Goal: Transaction & Acquisition: Purchase product/service

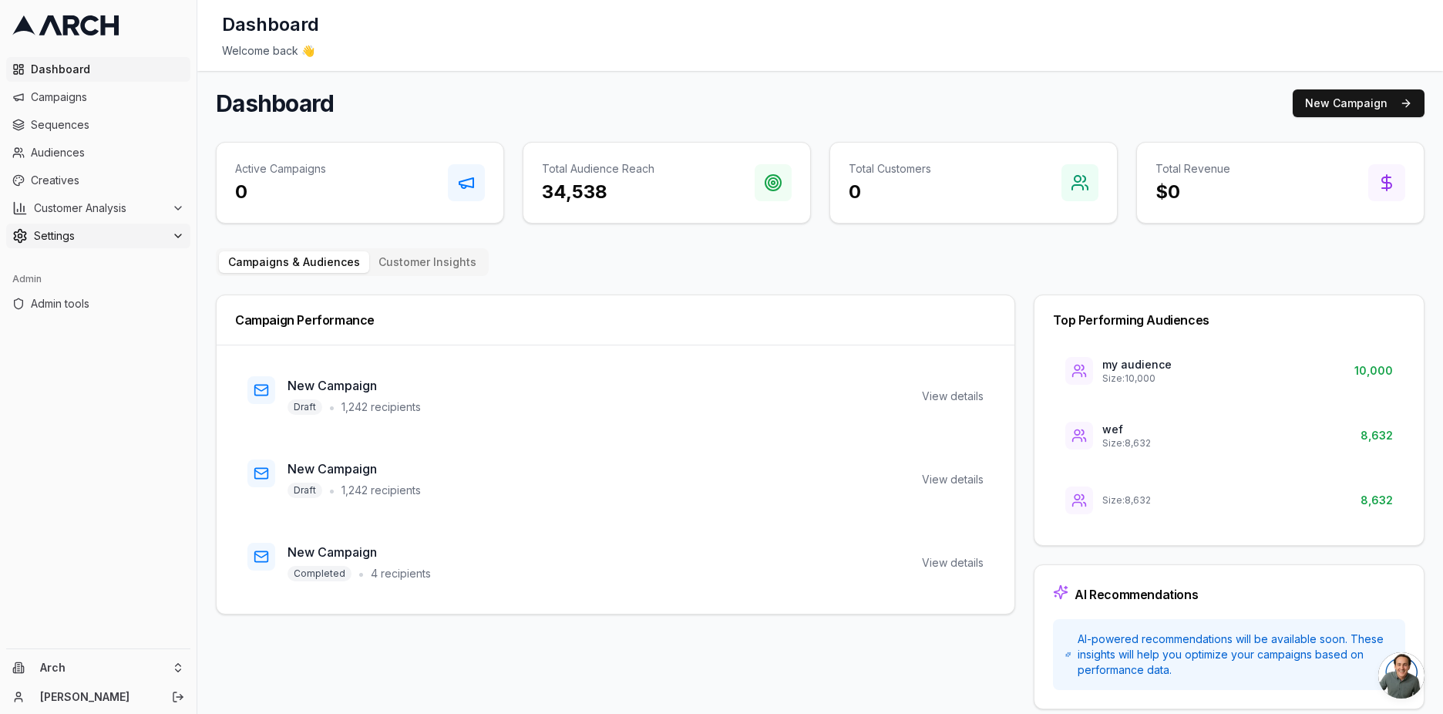
click at [155, 233] on span "Settings" at bounding box center [100, 235] width 132 height 15
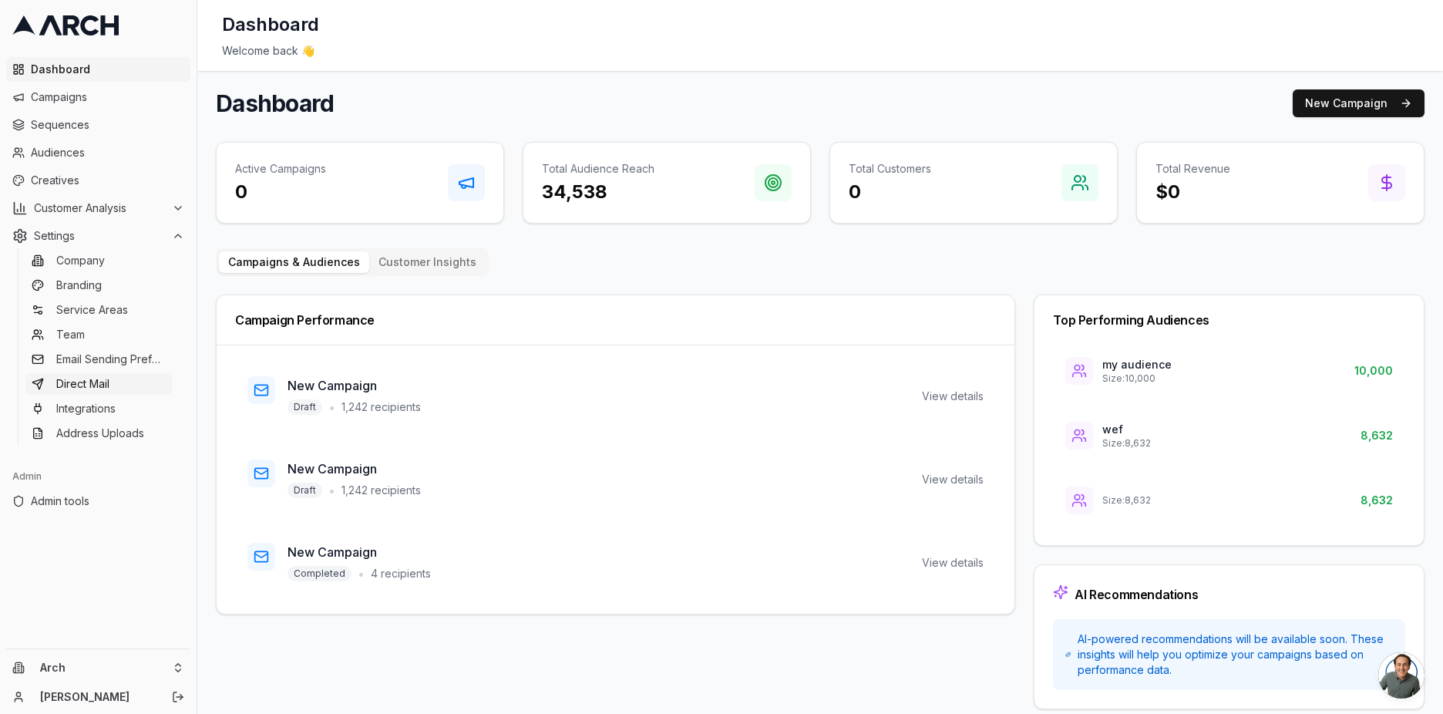
click at [124, 378] on link "Direct Mail" at bounding box center [98, 384] width 147 height 22
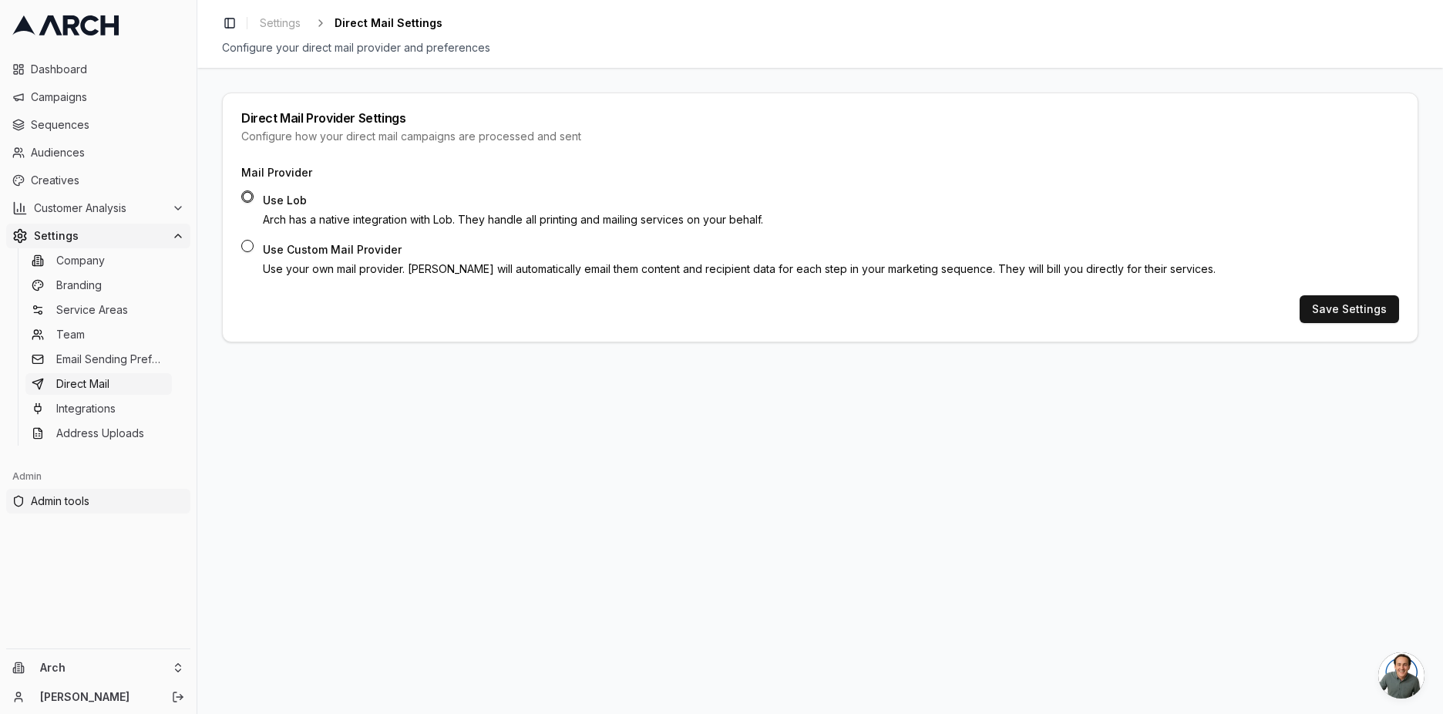
click at [67, 508] on span "Admin tools" at bounding box center [107, 500] width 153 height 15
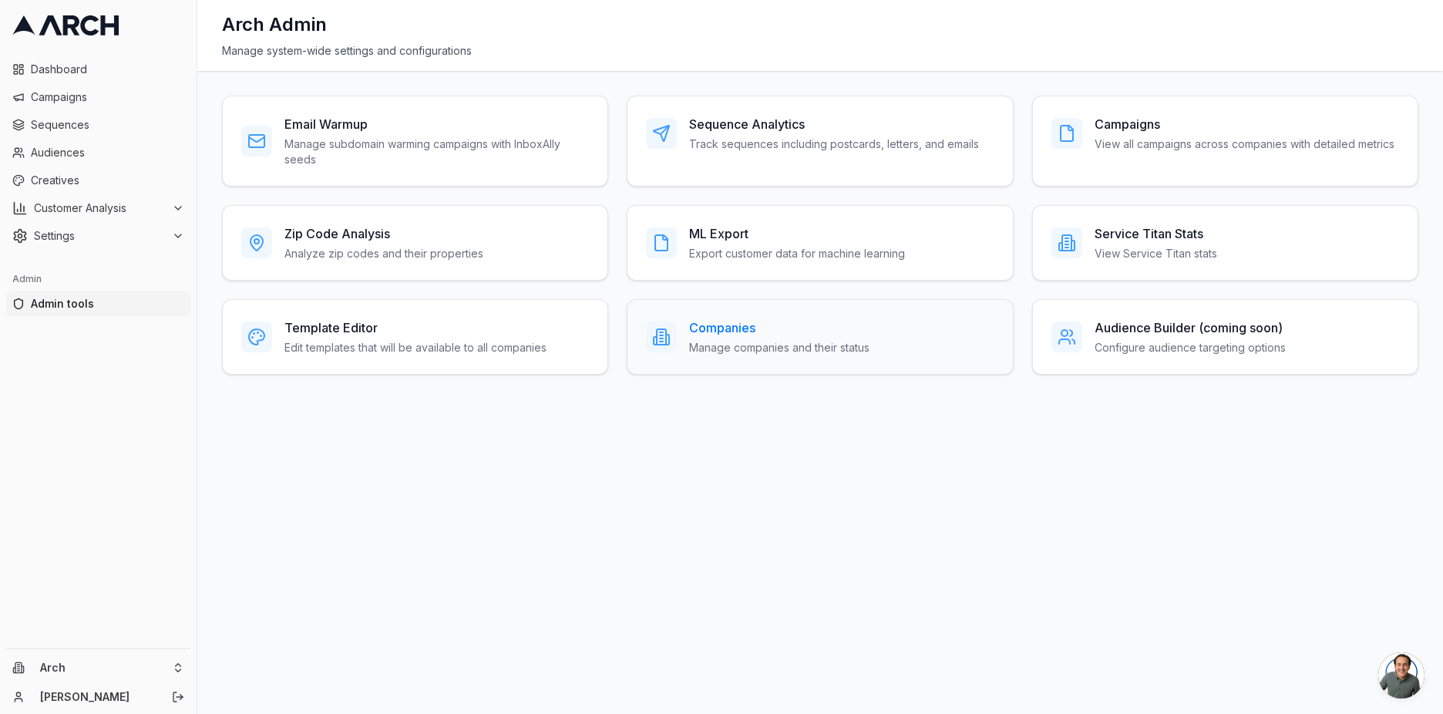
click at [716, 336] on h3 "Companies" at bounding box center [779, 327] width 180 height 19
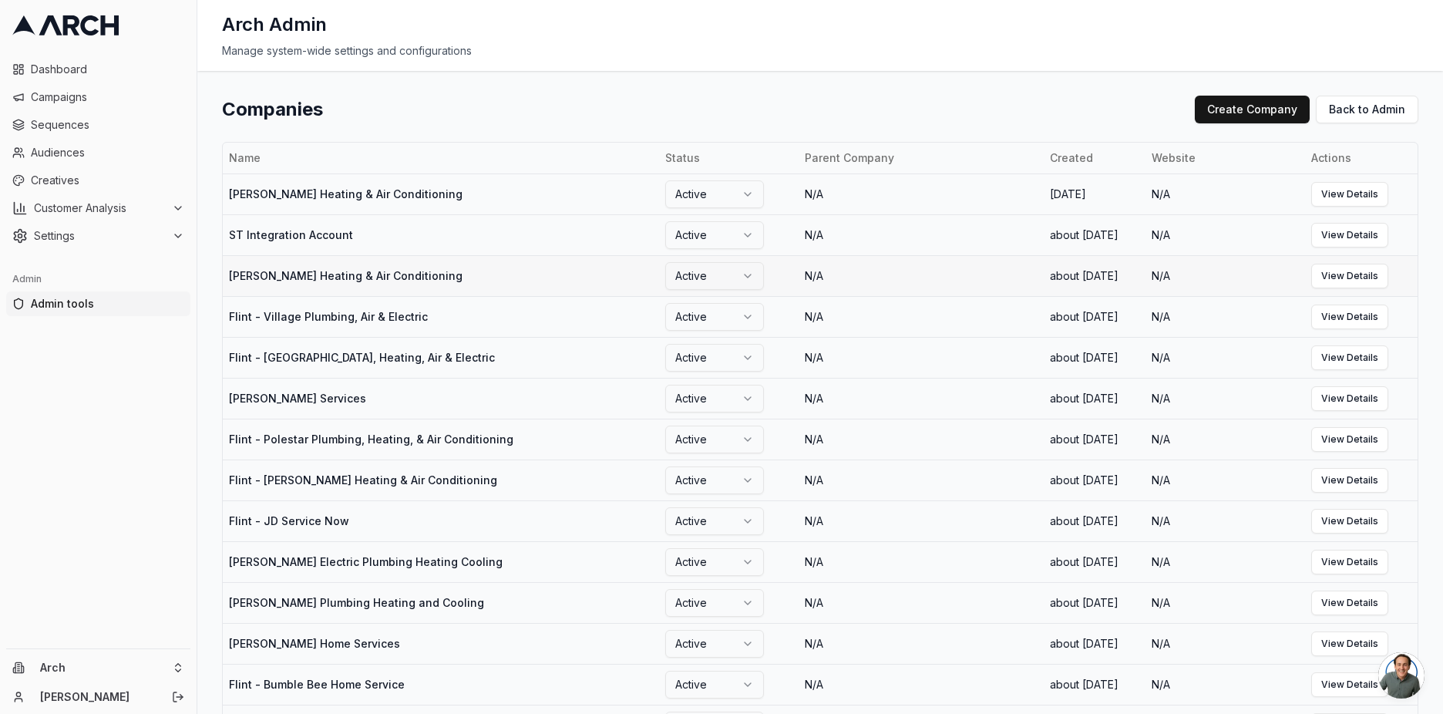
scroll to position [1786, 0]
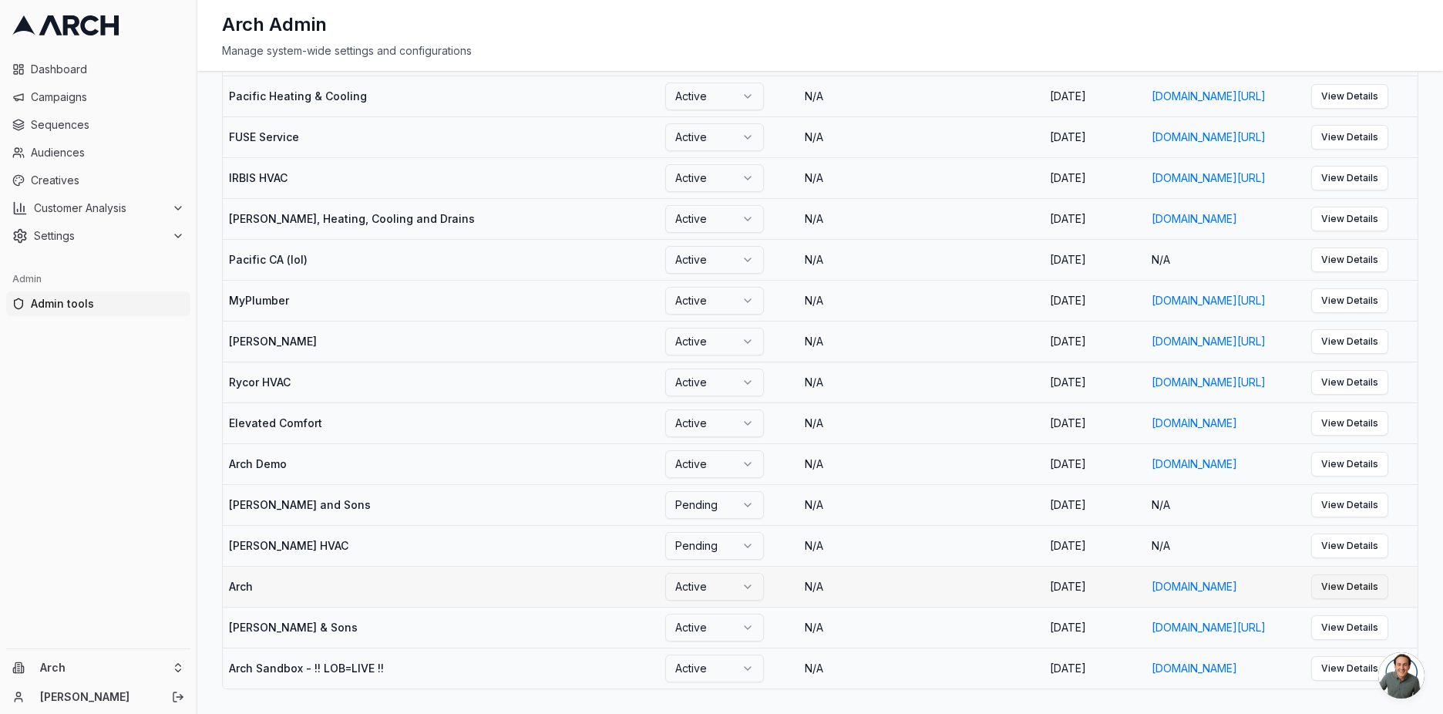
click at [1358, 579] on link "View Details" at bounding box center [1350, 586] width 77 height 25
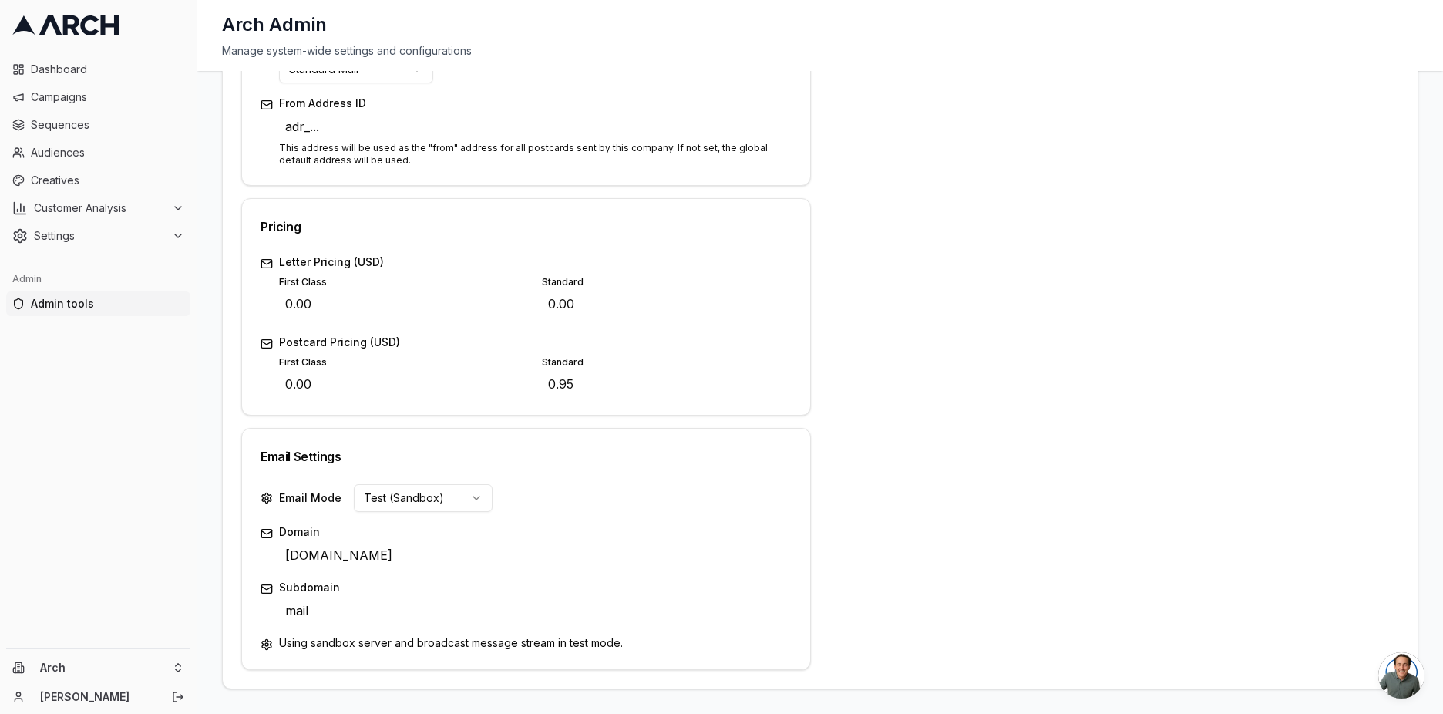
scroll to position [383, 0]
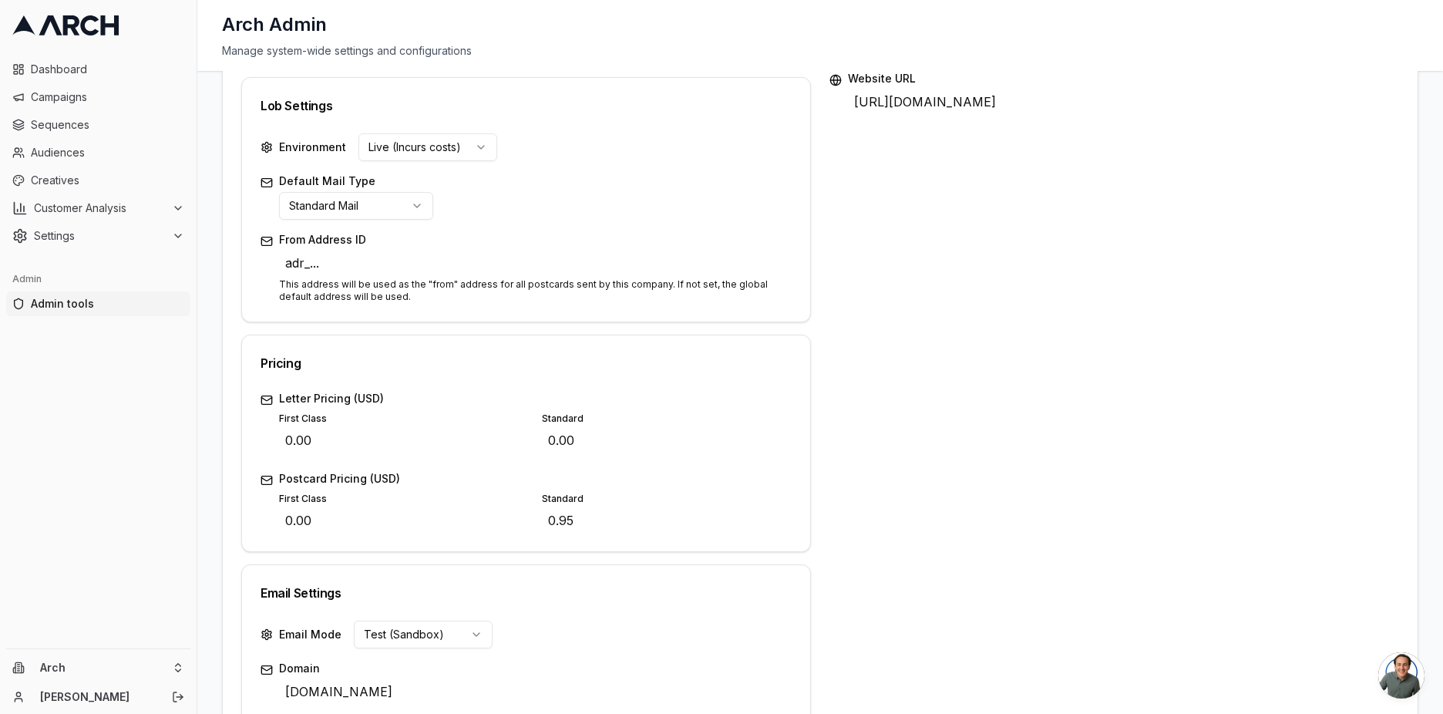
click at [462, 162] on div "Environment Live (Incurs costs) Default Mail Type Standard Mail From Address ID…" at bounding box center [526, 227] width 568 height 188
click at [466, 152] on html "Dashboard Campaigns Sequences Audiences Creatives Customer Analysis Settings Ad…" at bounding box center [721, 357] width 1443 height 714
click at [586, 154] on html "Dashboard Campaigns Sequences Audiences Creatives Customer Analysis Settings Ad…" at bounding box center [721, 357] width 1443 height 714
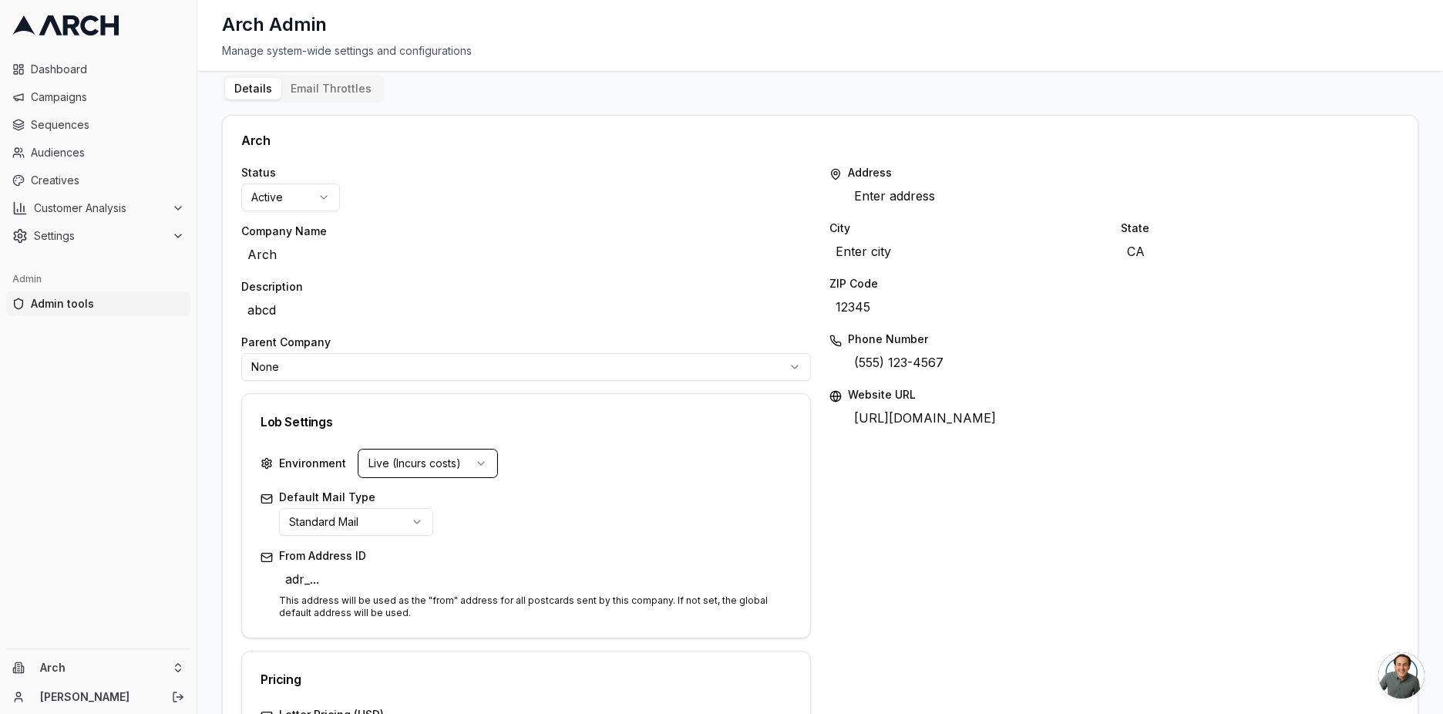
scroll to position [0, 0]
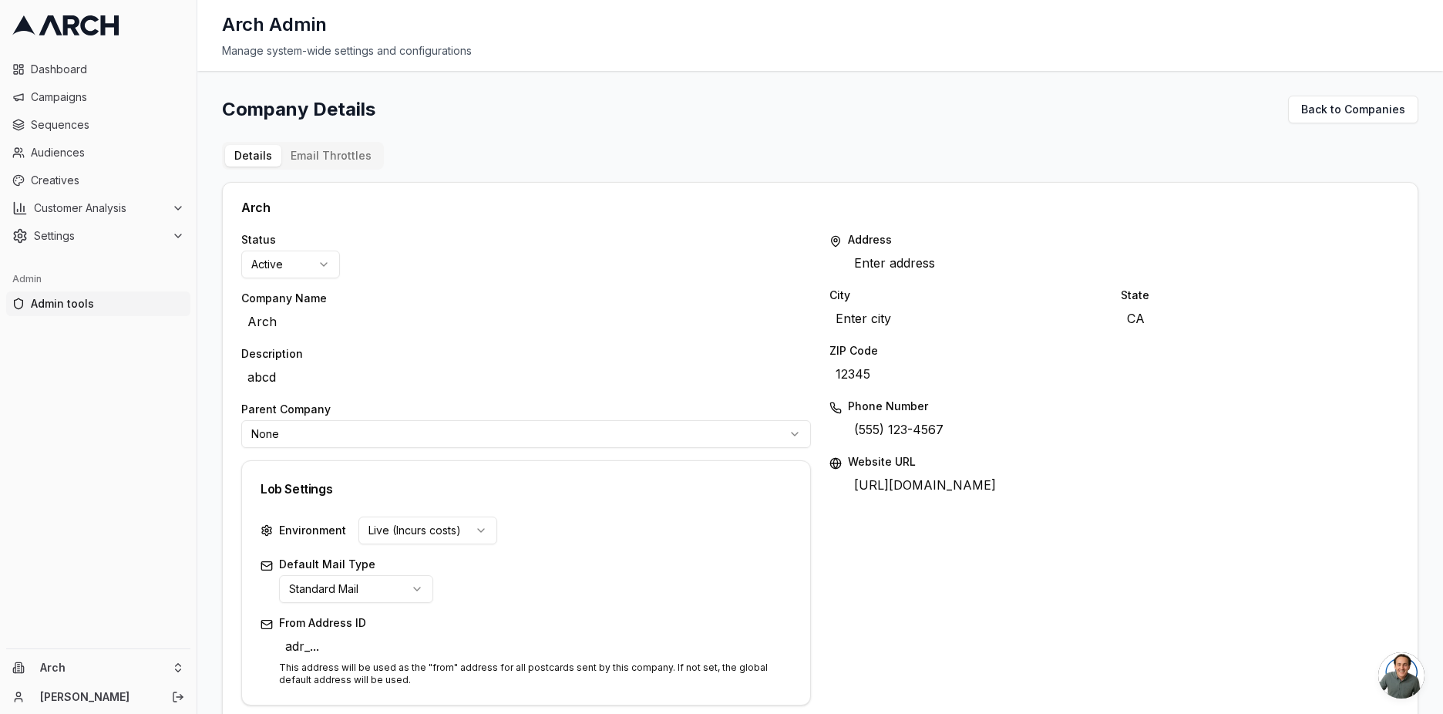
click at [444, 526] on html "Dashboard Campaigns Sequences Audiences Creatives Customer Analysis Settings Ad…" at bounding box center [721, 357] width 1443 height 714
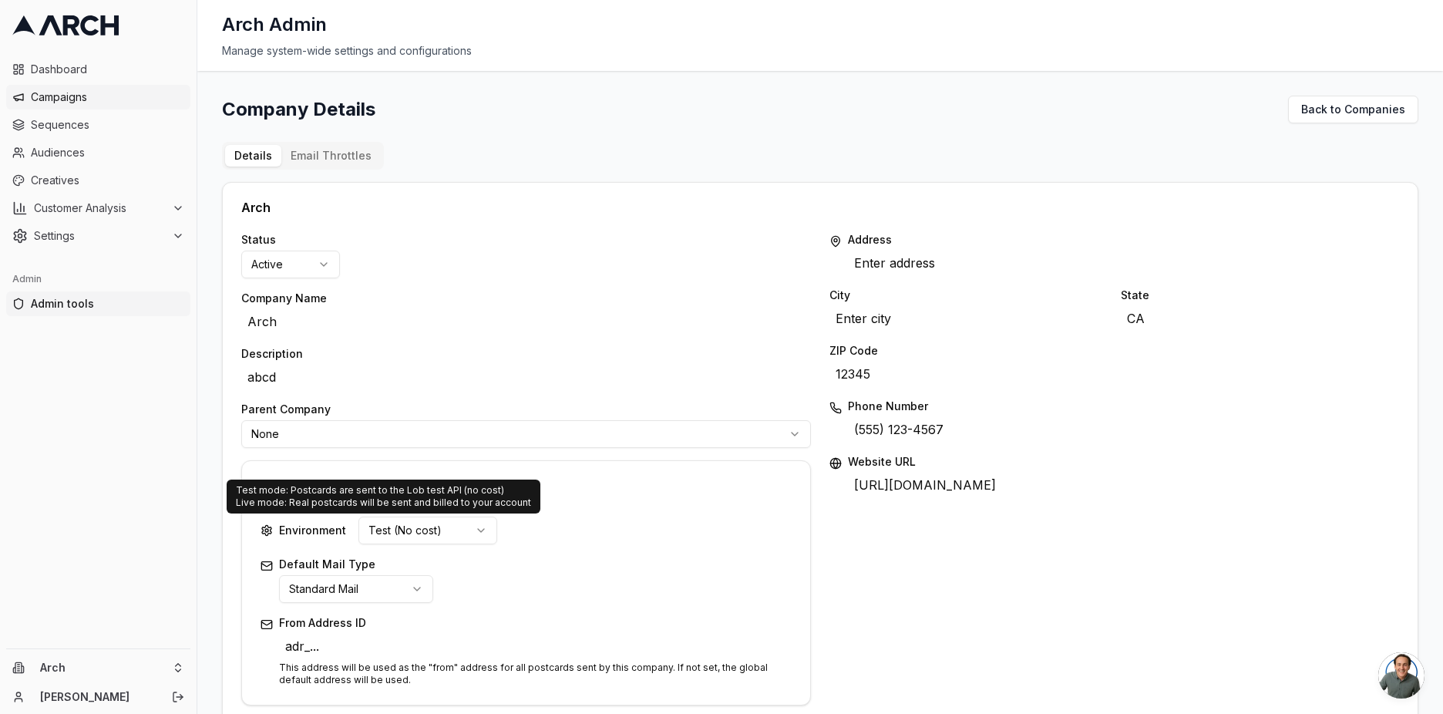
click at [82, 99] on span "Campaigns" at bounding box center [107, 96] width 153 height 15
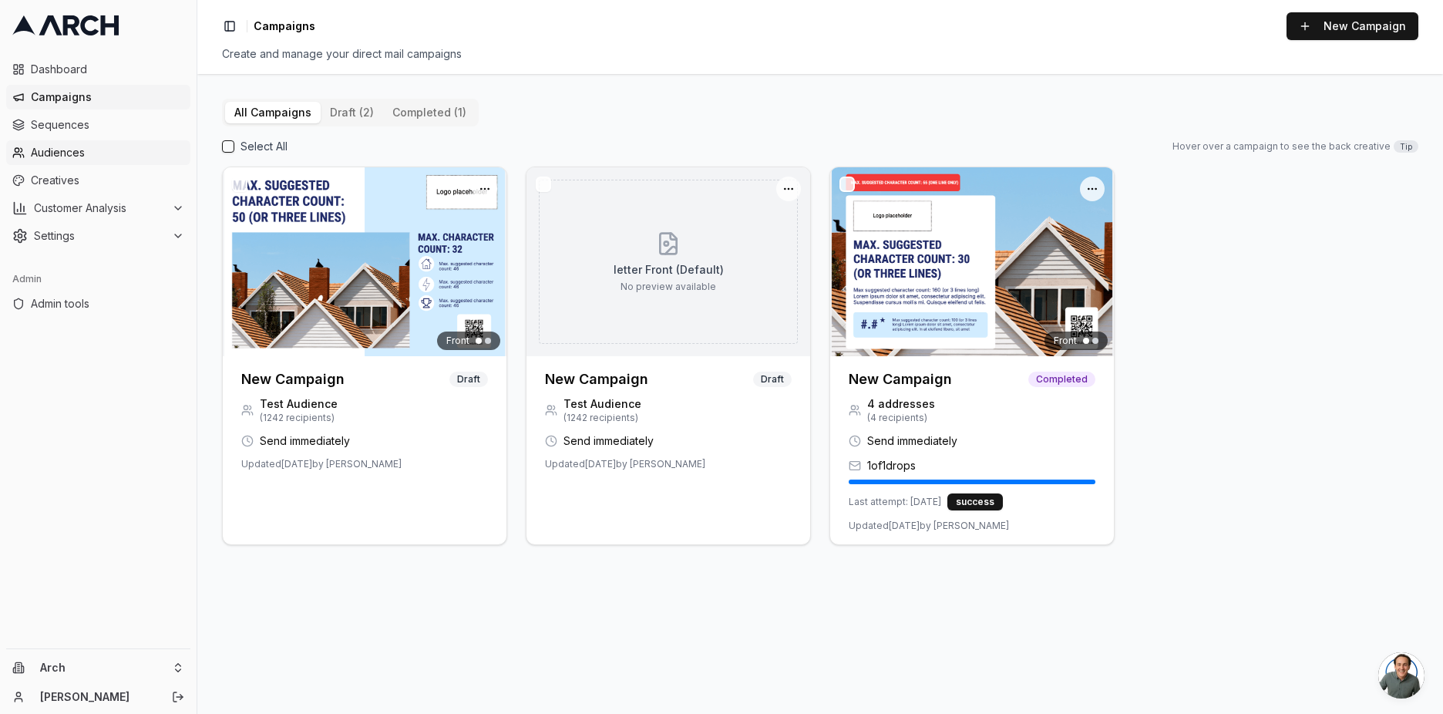
click at [81, 149] on span "Audiences" at bounding box center [107, 152] width 153 height 15
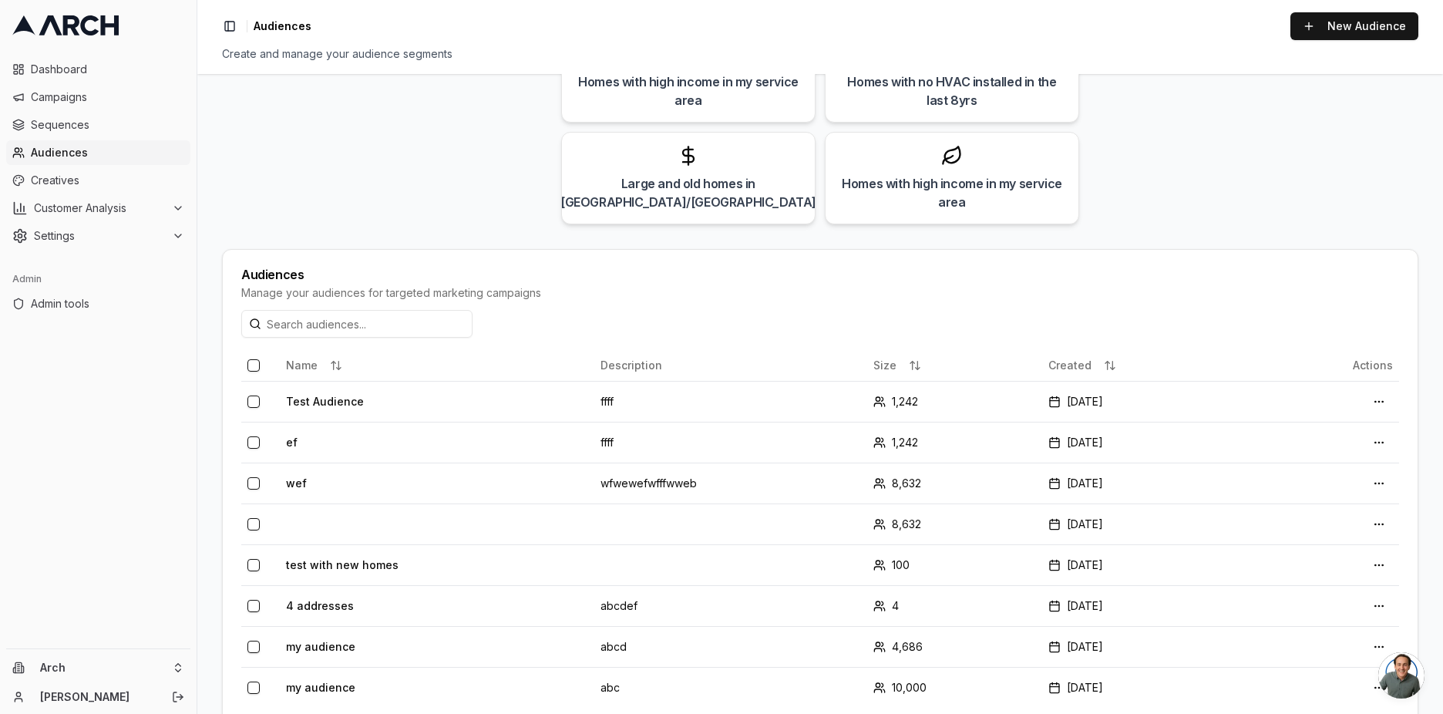
scroll to position [227, 0]
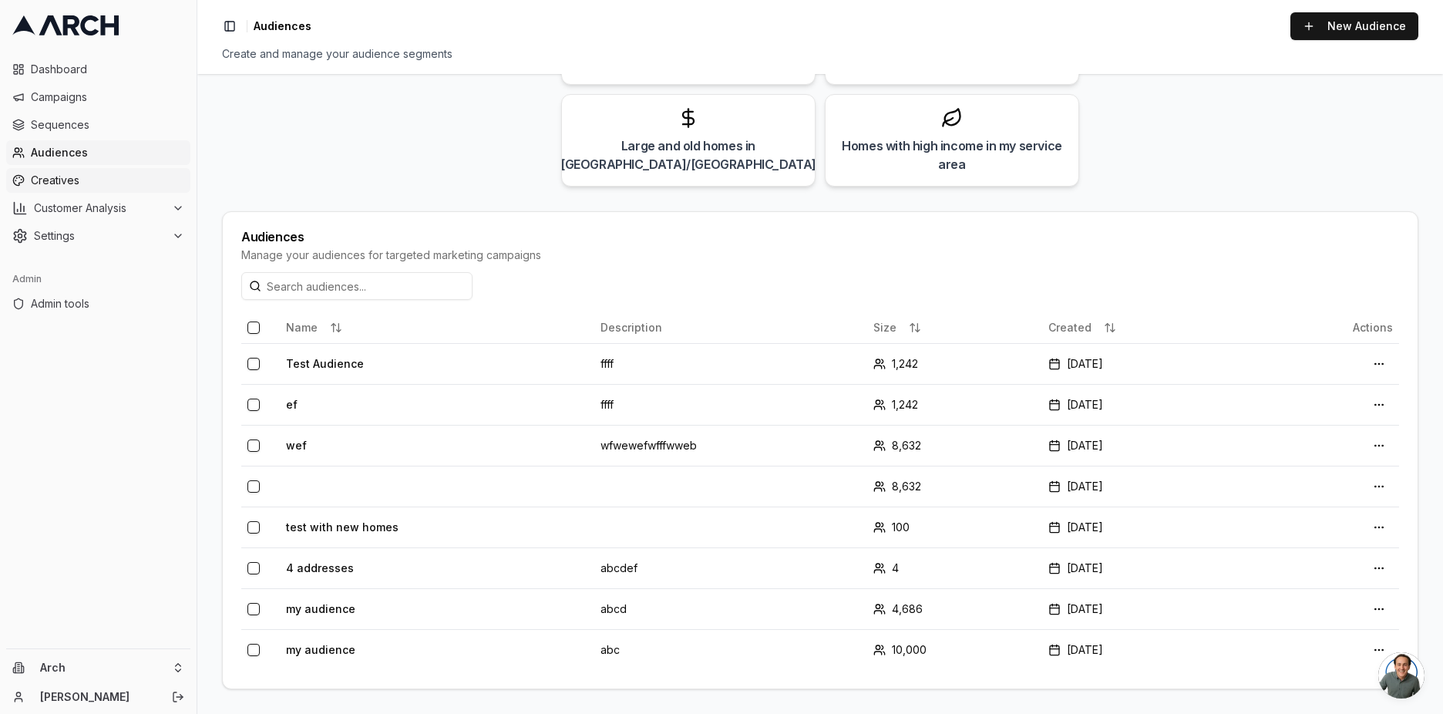
click at [91, 184] on span "Creatives" at bounding box center [107, 180] width 153 height 15
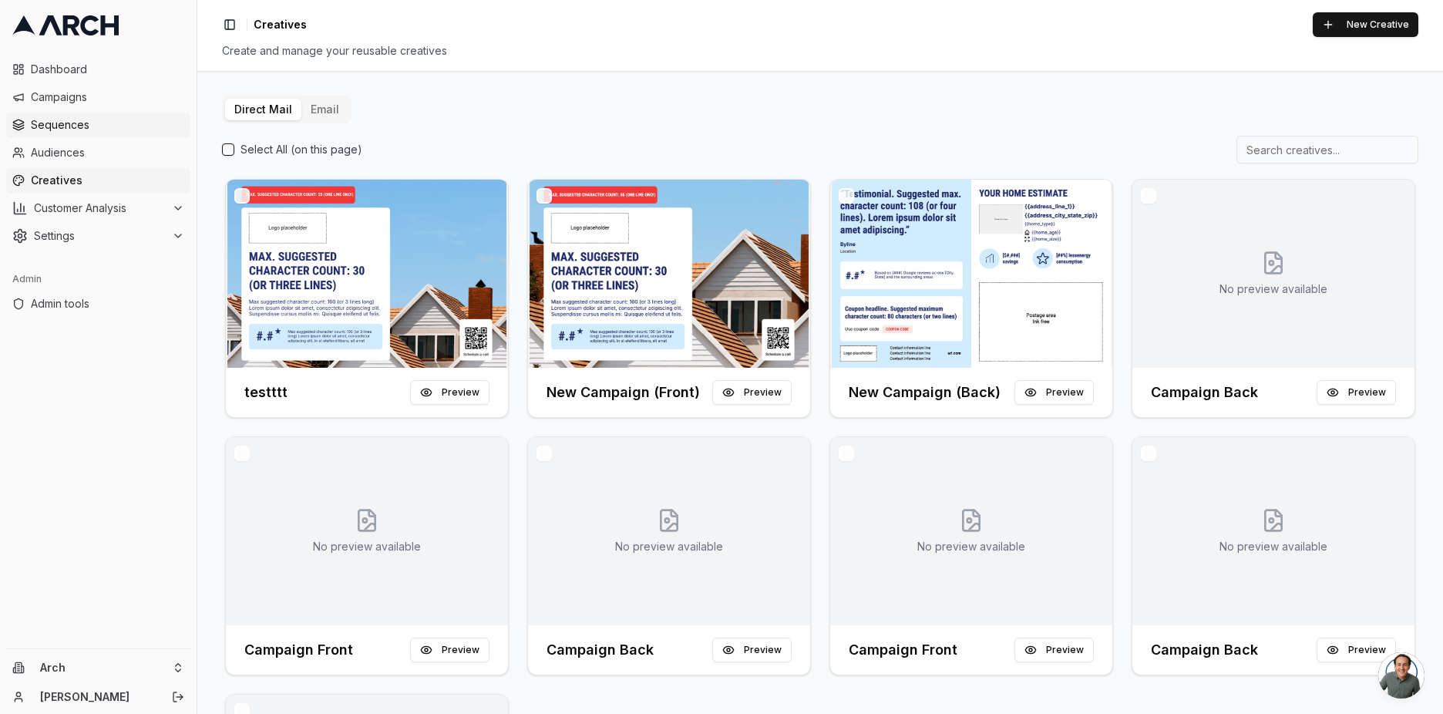
click at [79, 124] on span "Sequences" at bounding box center [107, 124] width 153 height 15
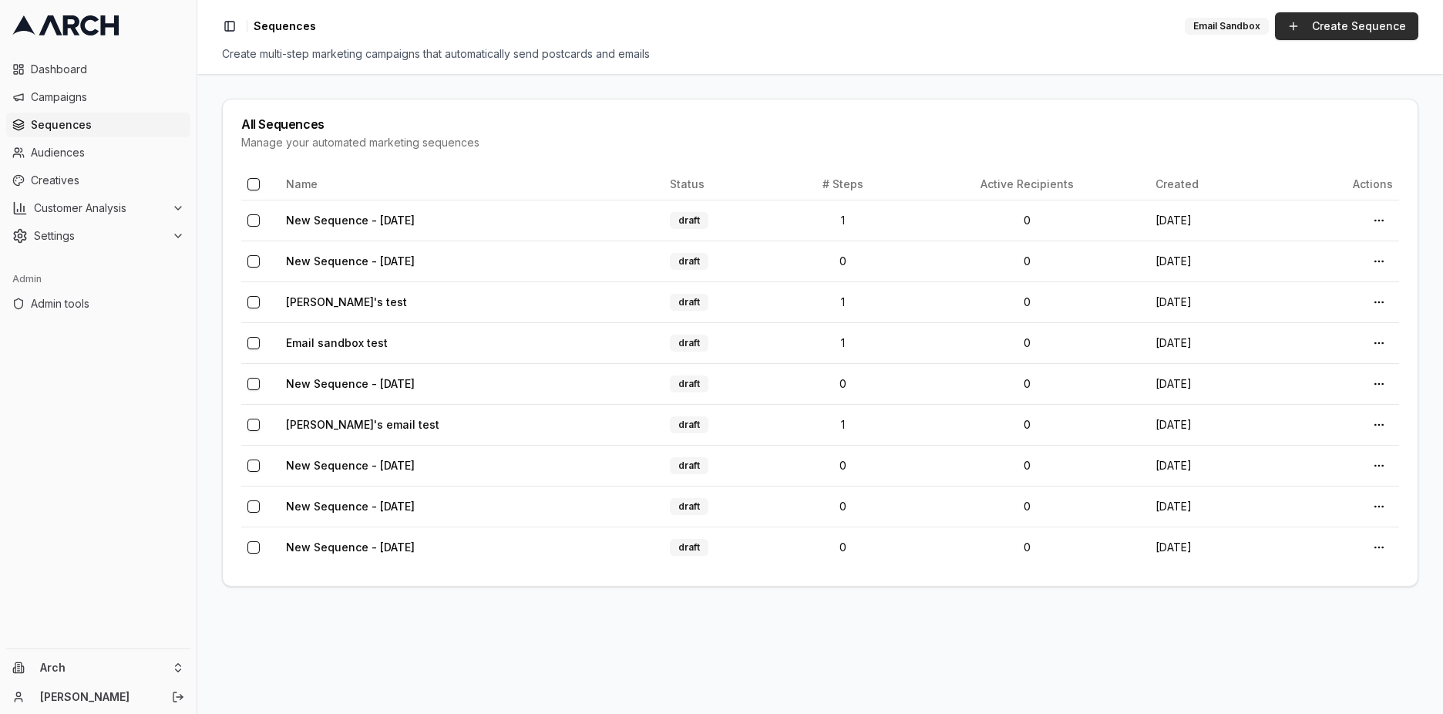
click at [1326, 29] on link "Create Sequence" at bounding box center [1346, 26] width 143 height 28
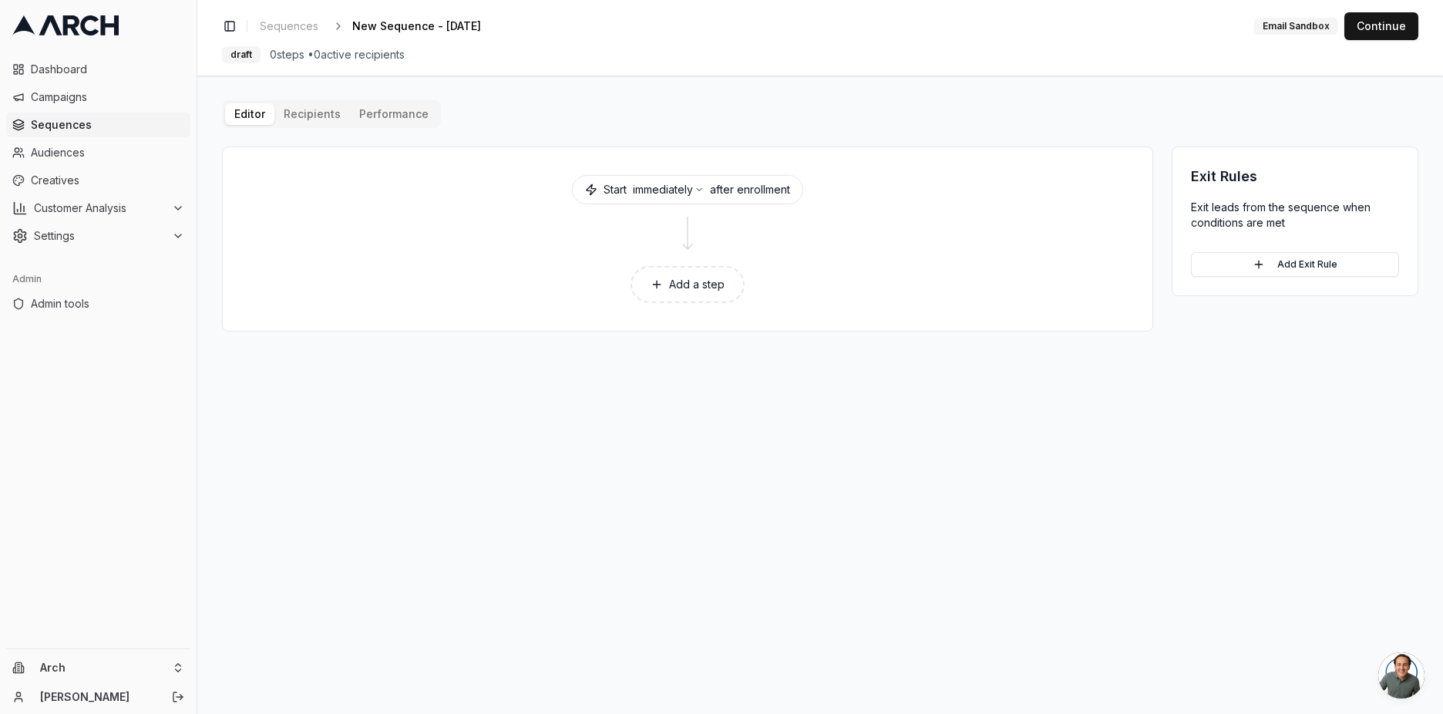
click at [702, 295] on button "Add a step" at bounding box center [688, 284] width 114 height 37
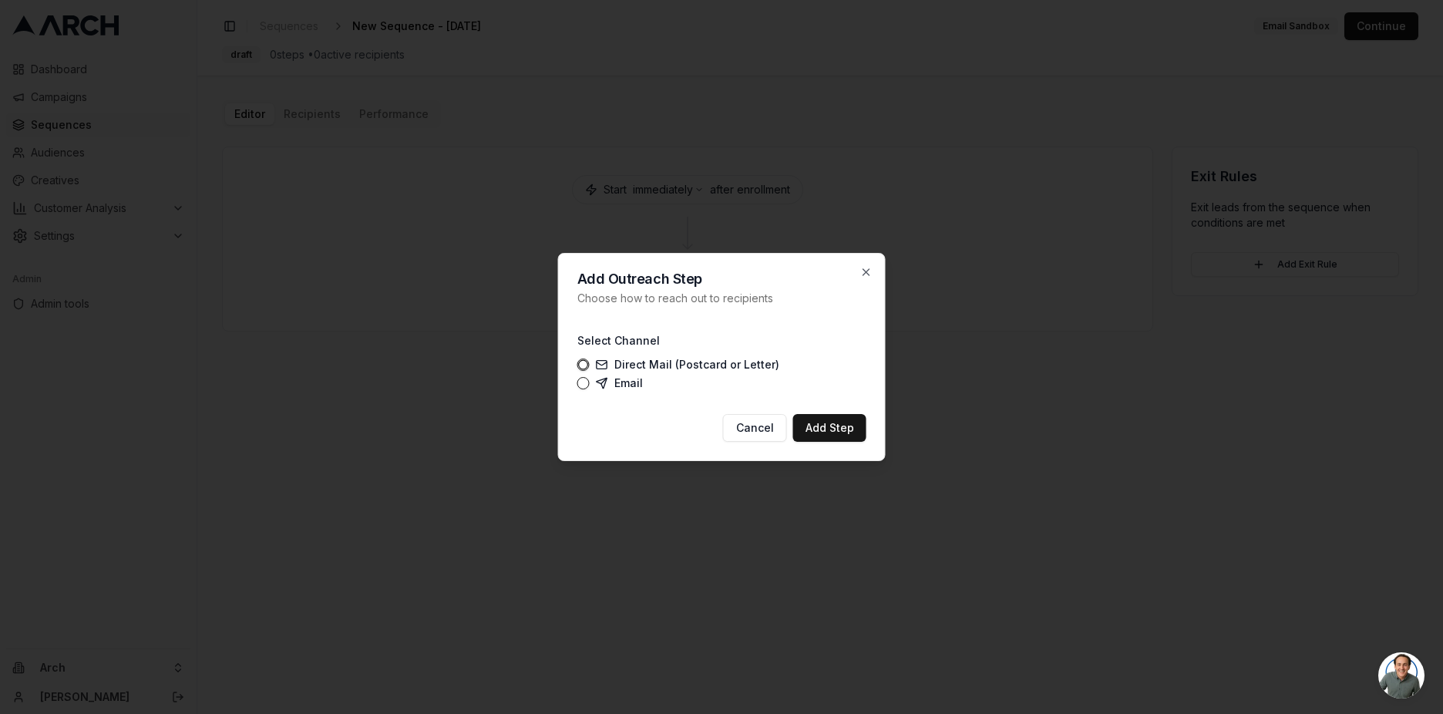
click at [647, 361] on label "Direct Mail (Postcard or Letter)" at bounding box center [688, 365] width 184 height 12
click at [590, 361] on button "Direct Mail (Postcard or Letter)" at bounding box center [584, 365] width 12 height 12
click at [830, 429] on button "Add Step" at bounding box center [829, 428] width 73 height 28
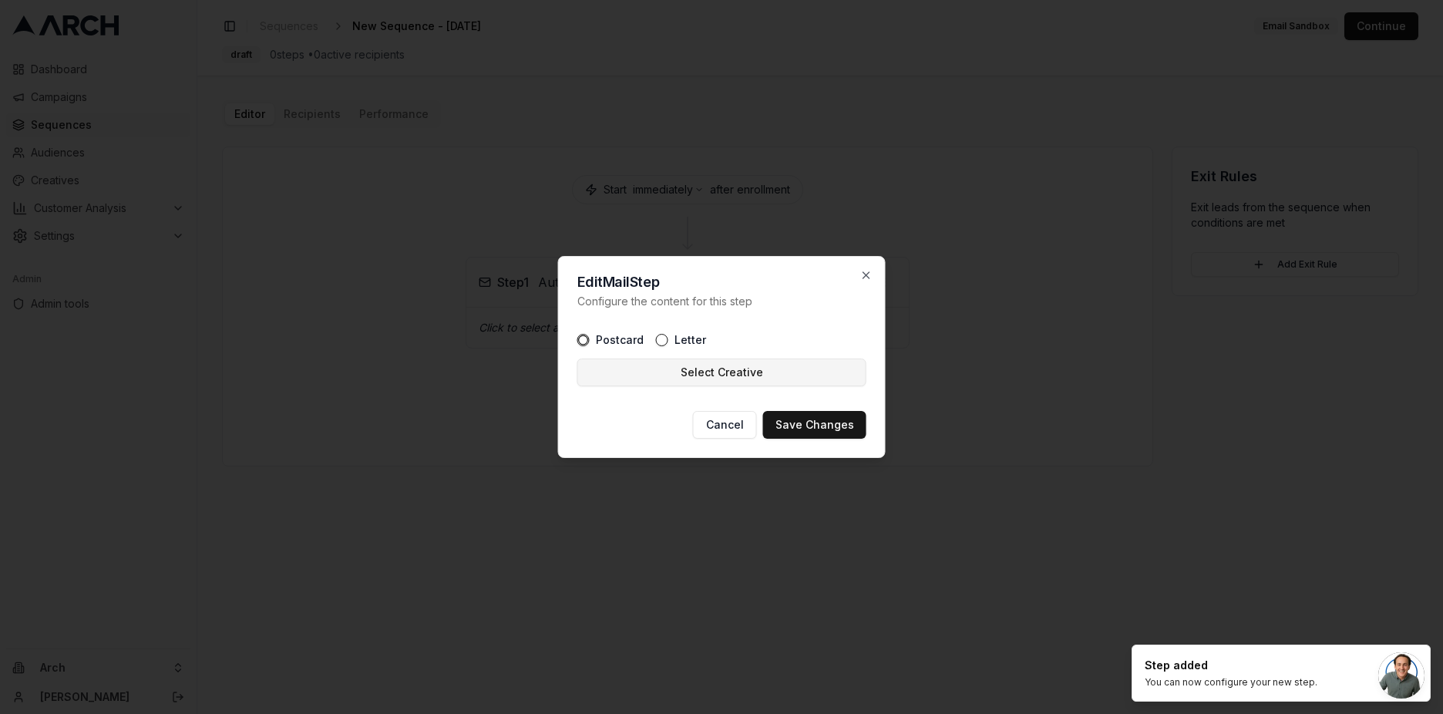
click at [692, 371] on button "Select Creative" at bounding box center [722, 373] width 289 height 28
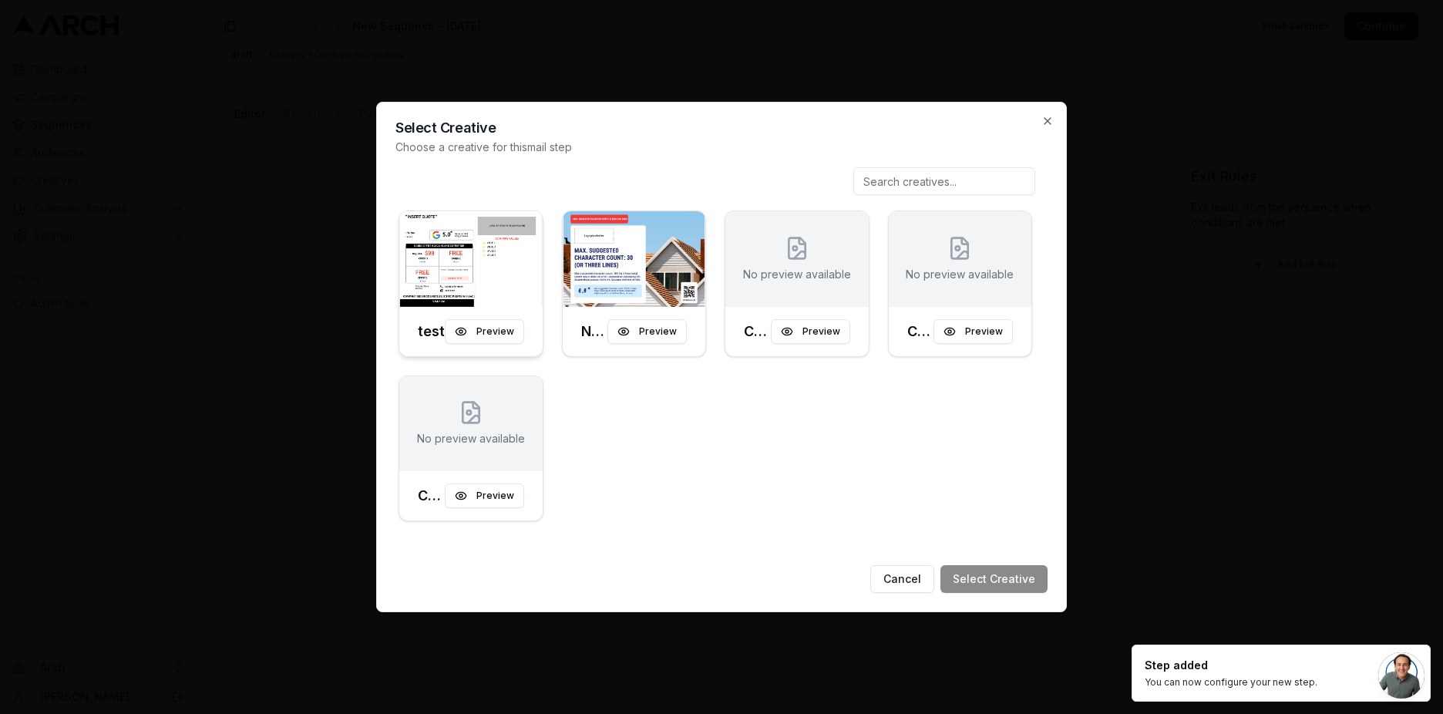
click at [514, 264] on div at bounding box center [470, 259] width 143 height 96
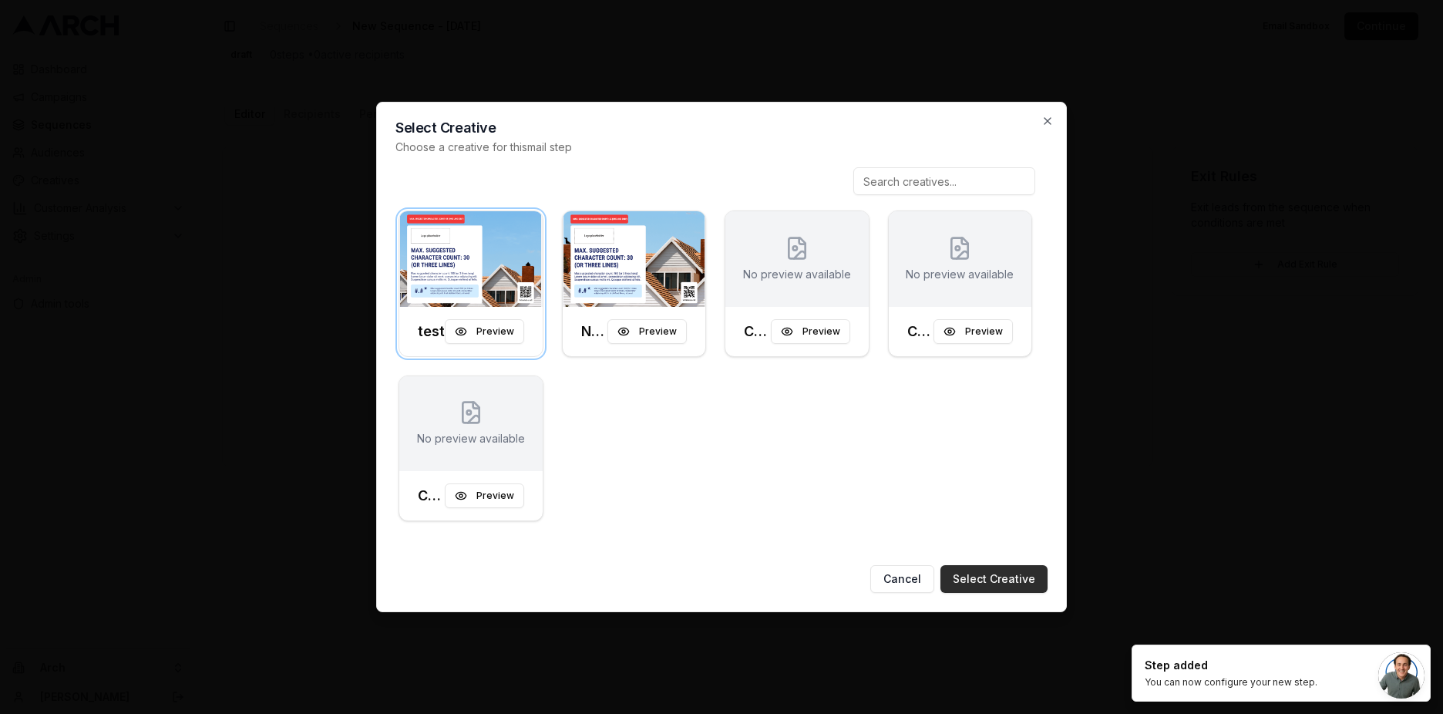
click at [985, 578] on button "Select Creative" at bounding box center [994, 579] width 107 height 28
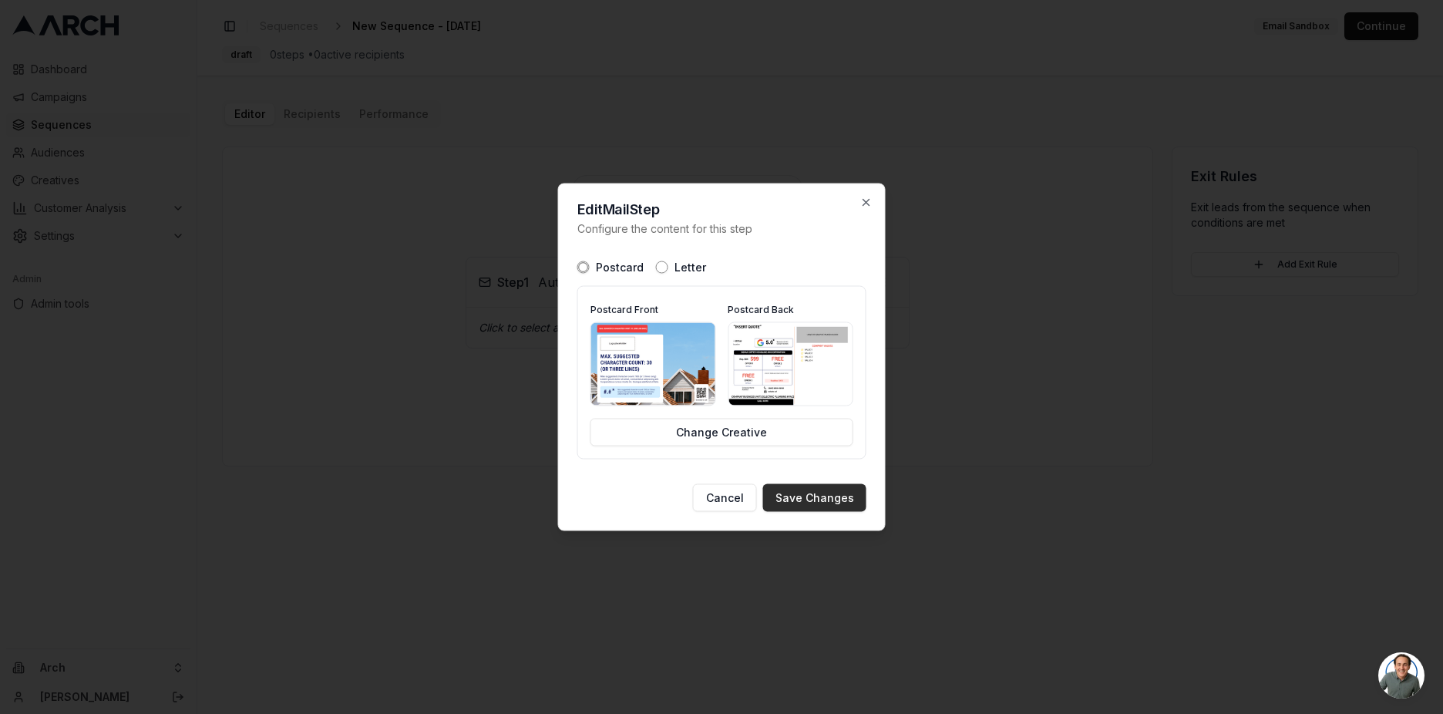
click at [820, 505] on button "Save Changes" at bounding box center [814, 498] width 103 height 28
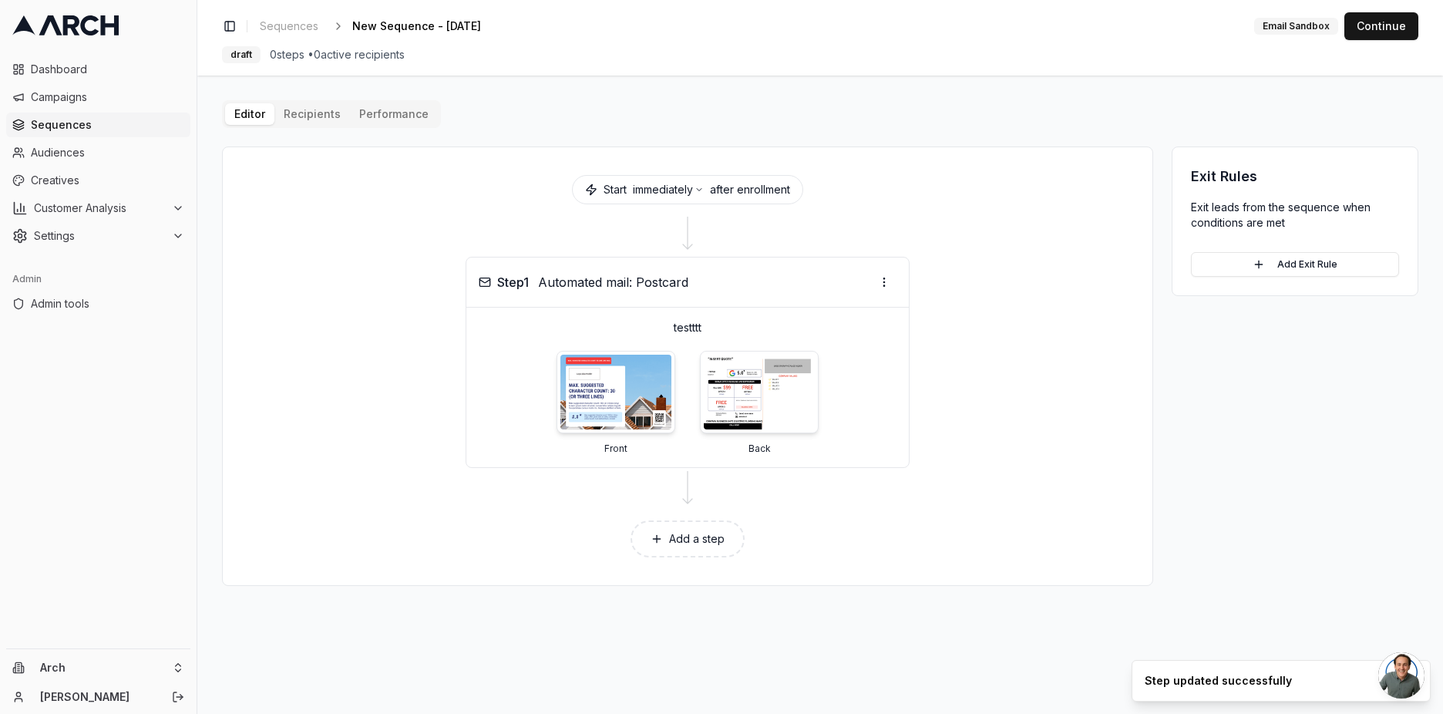
click at [312, 109] on div "Editor Recipients Performance Start immediately after enrollment Step 1 Automat…" at bounding box center [820, 343] width 1197 height 486
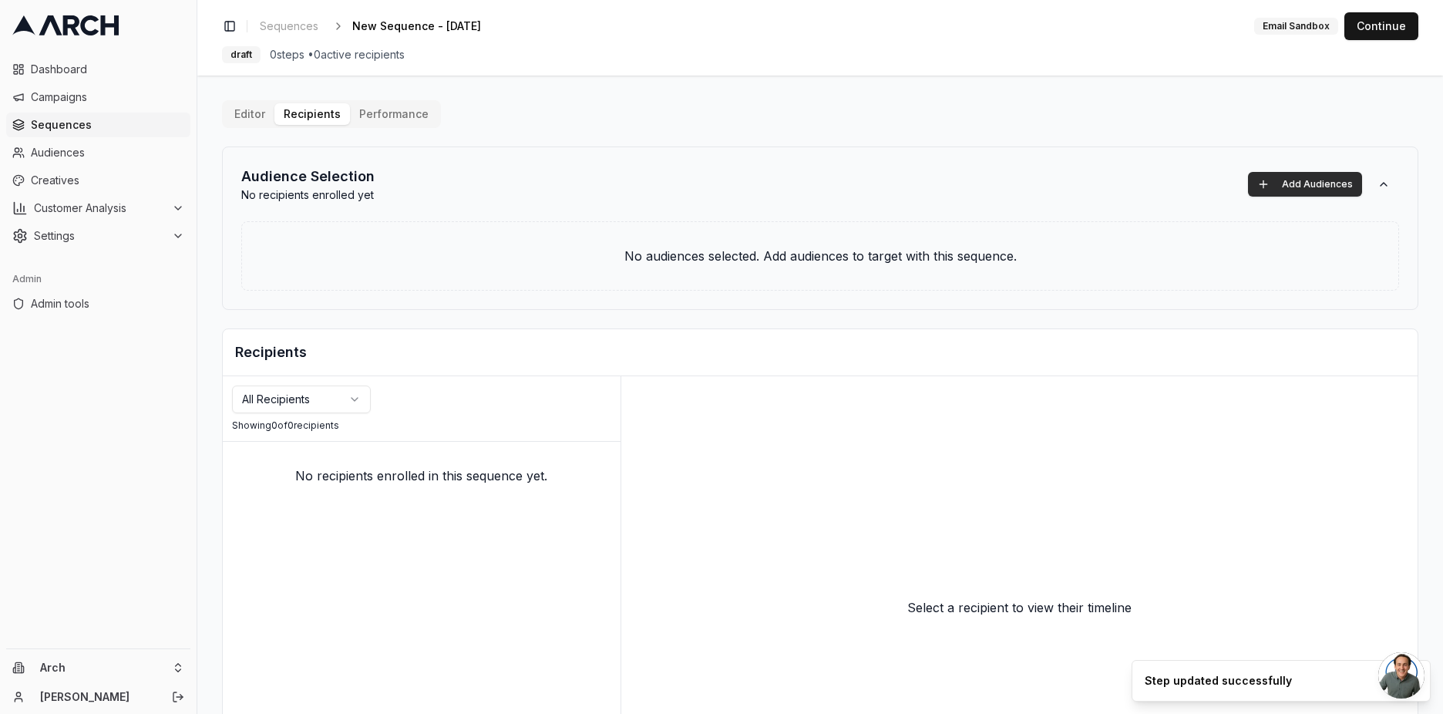
click at [1296, 187] on button "Add Audiences" at bounding box center [1305, 184] width 114 height 25
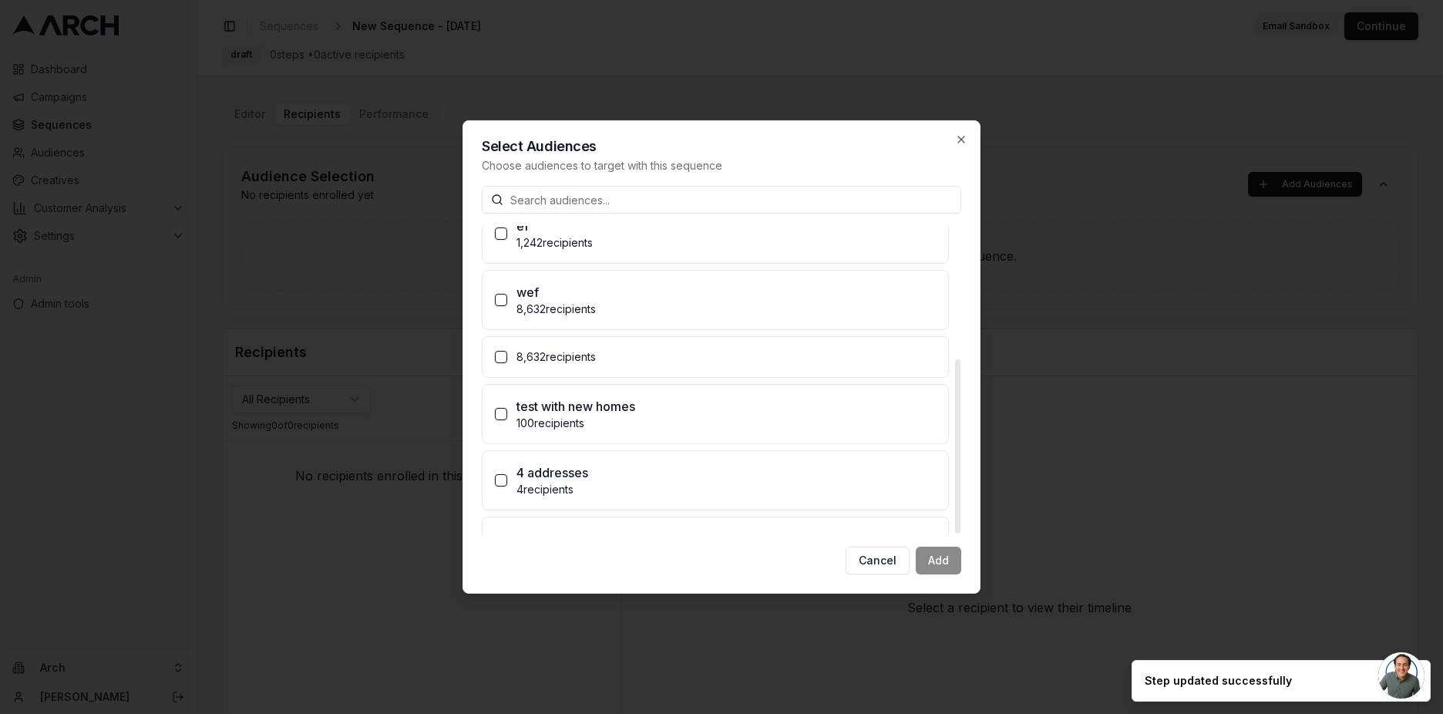
scroll to position [234, 0]
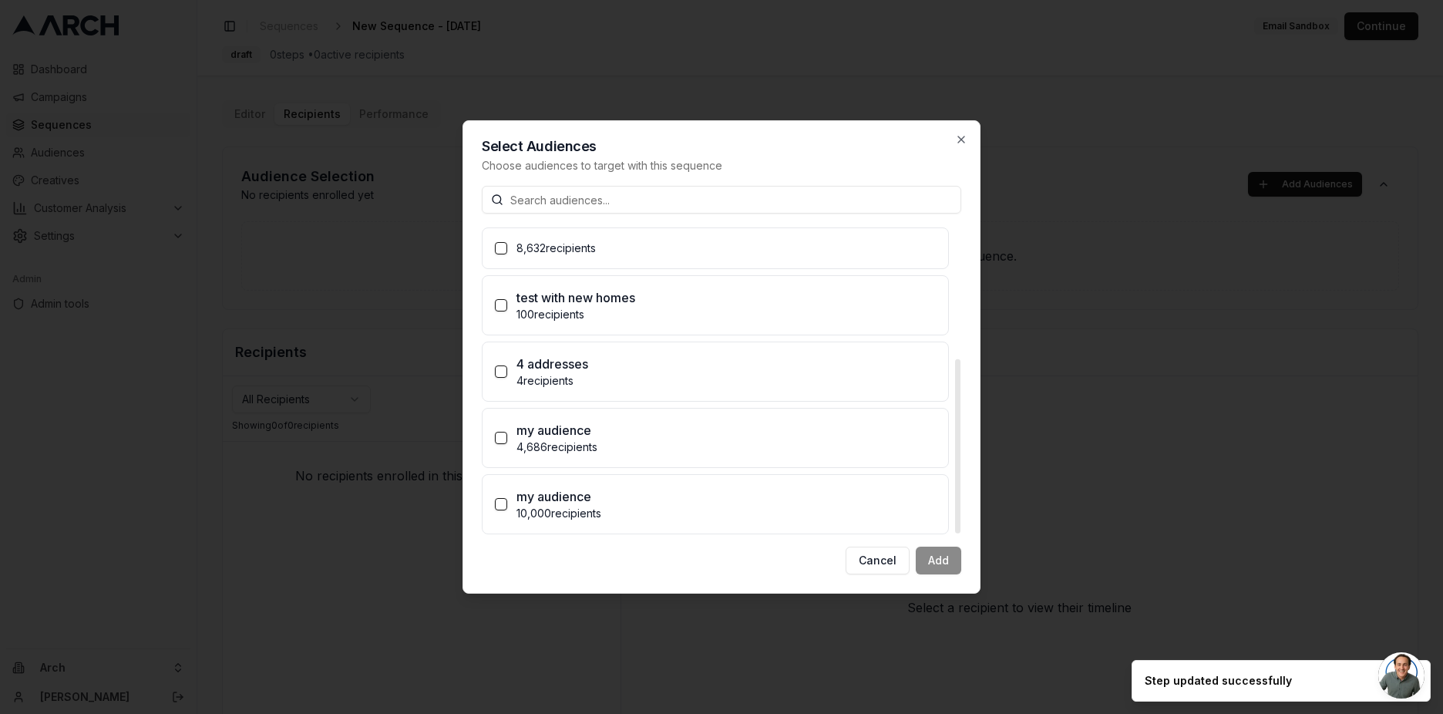
click at [630, 365] on div "4 addresses" at bounding box center [726, 364] width 419 height 19
click at [507, 365] on button "4 addresses 4 recipients" at bounding box center [501, 371] width 12 height 12
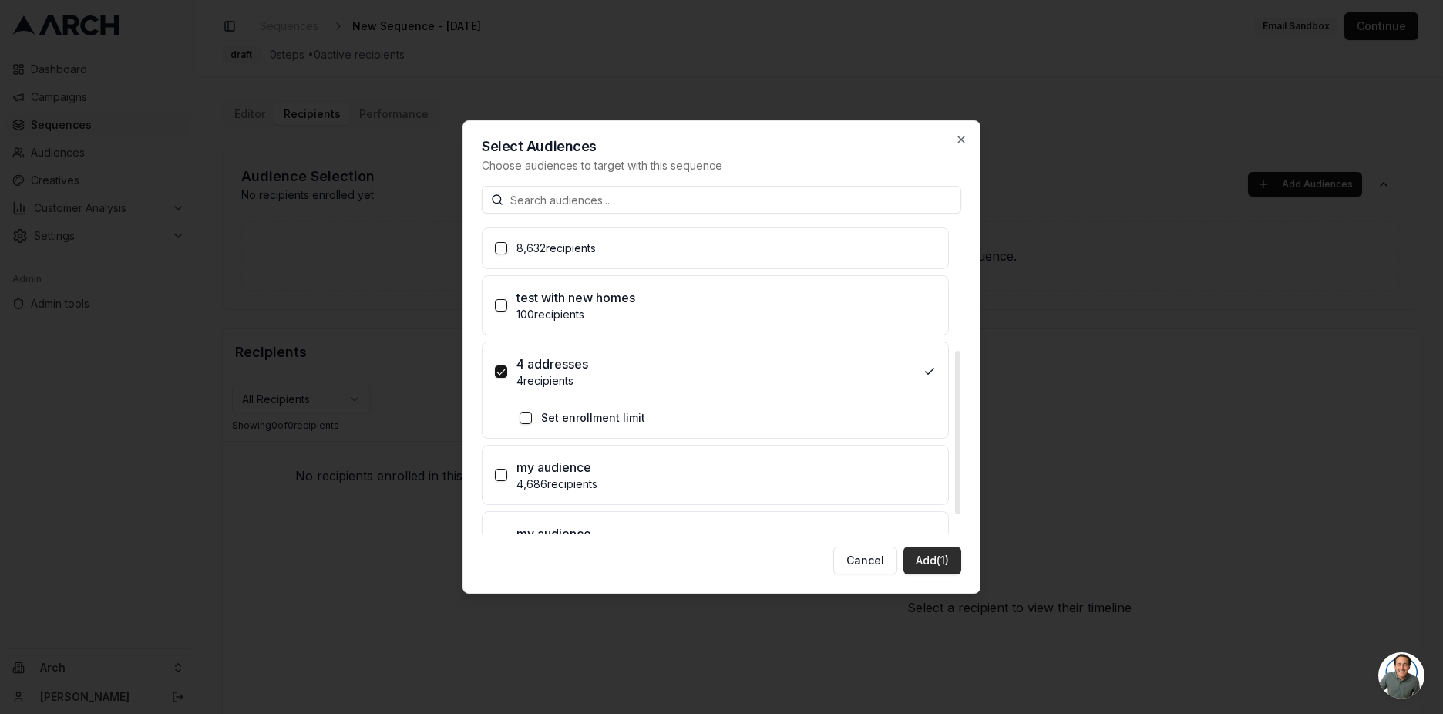
click at [922, 563] on button "Add (1)" at bounding box center [933, 561] width 58 height 28
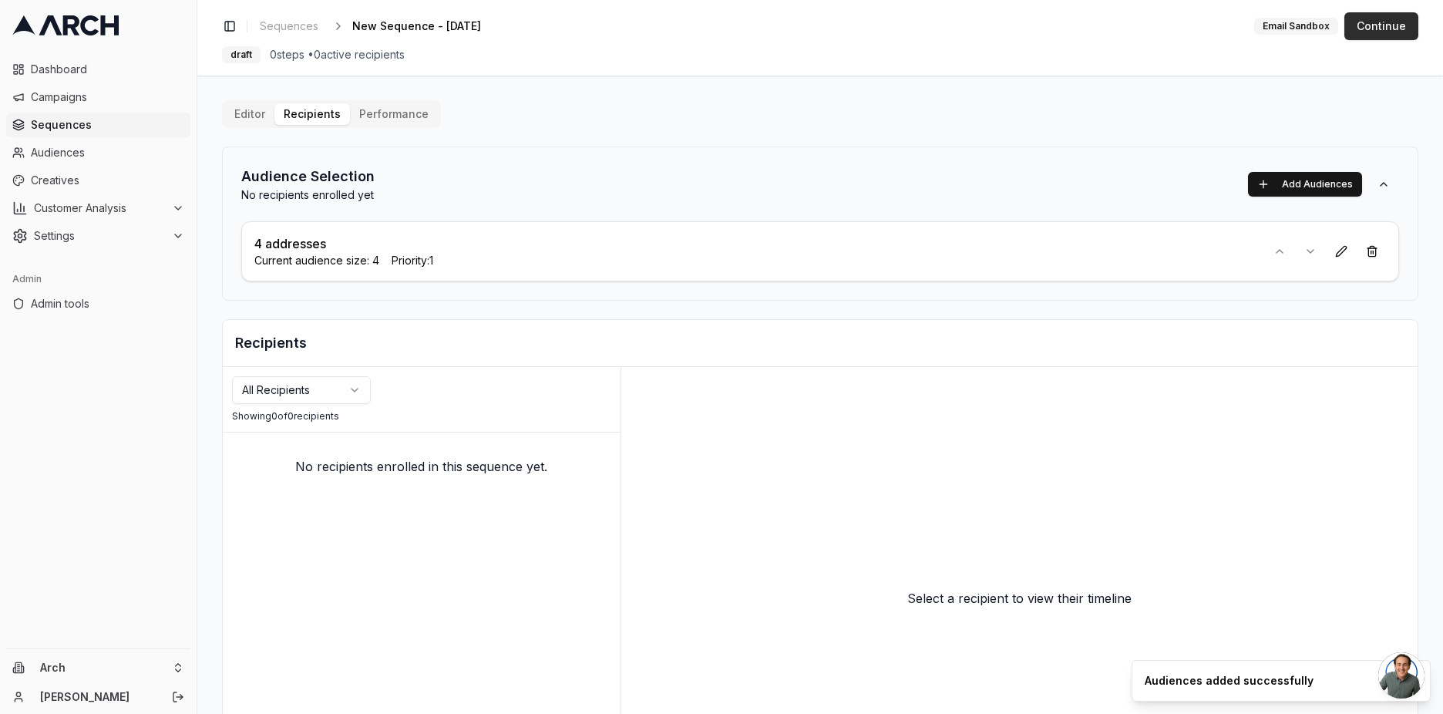
click at [1376, 27] on button "Continue" at bounding box center [1382, 26] width 74 height 28
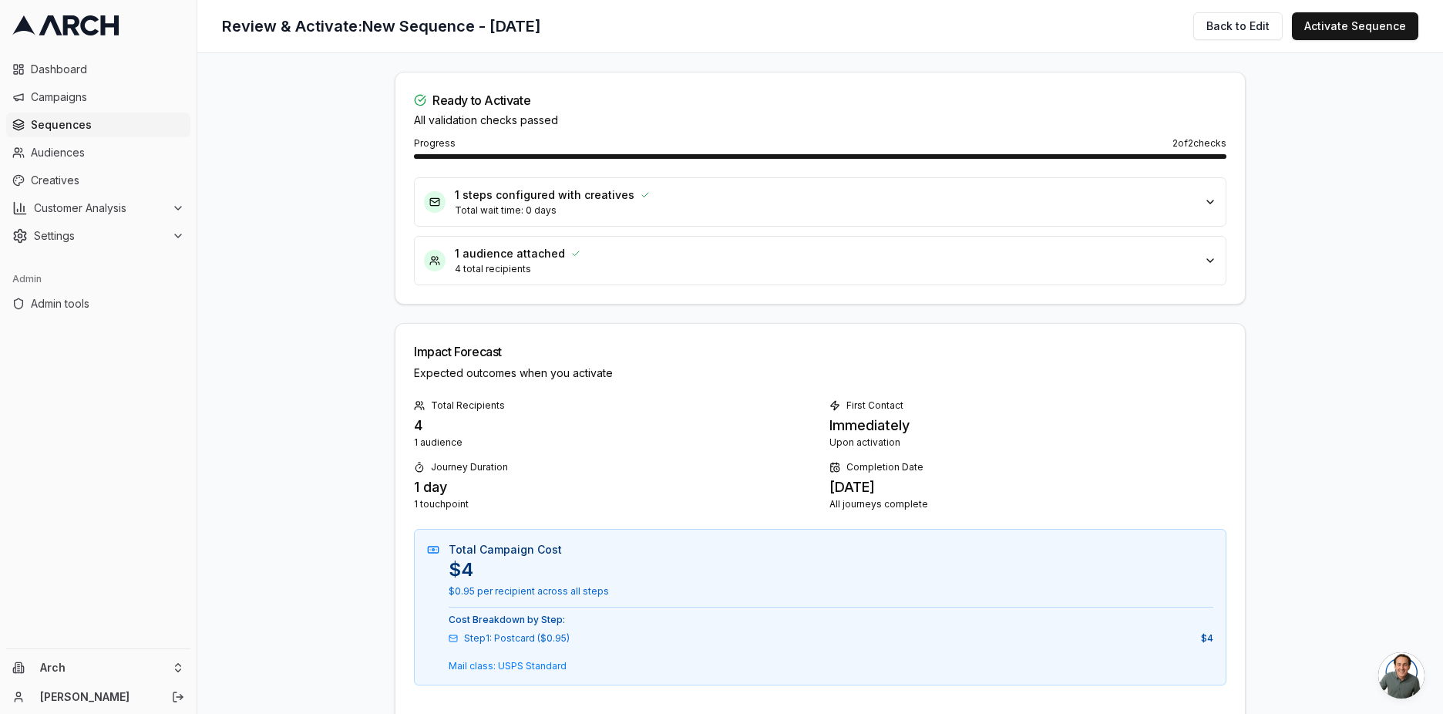
click at [1376, 27] on button "Activate Sequence" at bounding box center [1355, 26] width 126 height 28
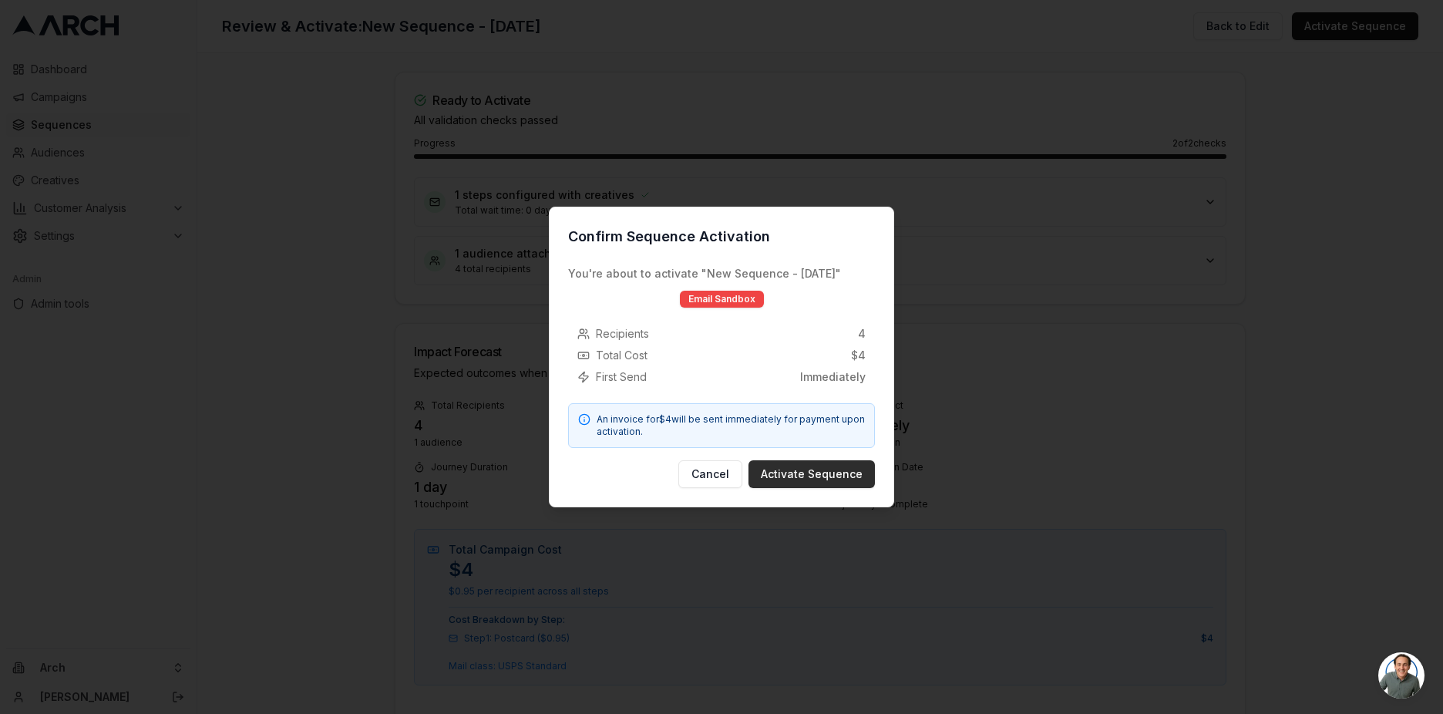
click at [795, 471] on button "Activate Sequence" at bounding box center [812, 474] width 126 height 28
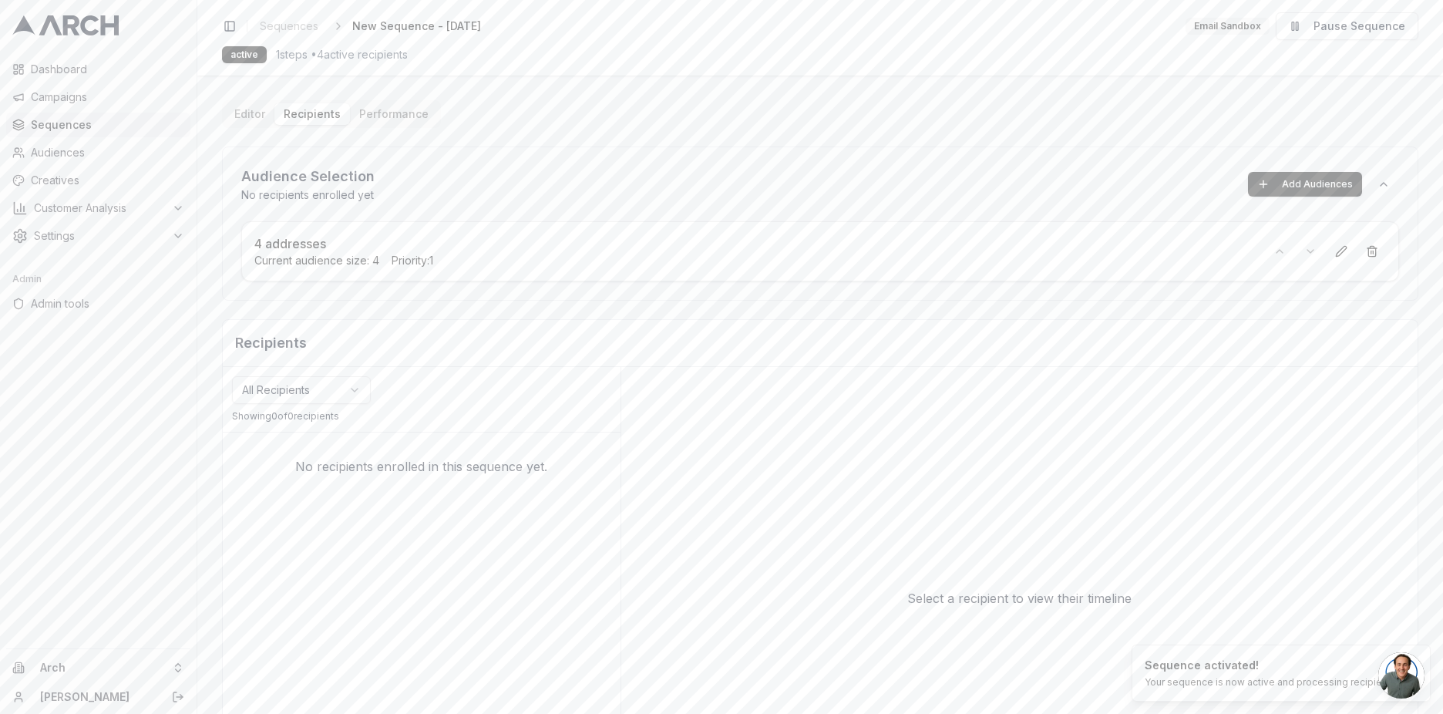
click at [254, 119] on button "Editor" at bounding box center [249, 114] width 49 height 22
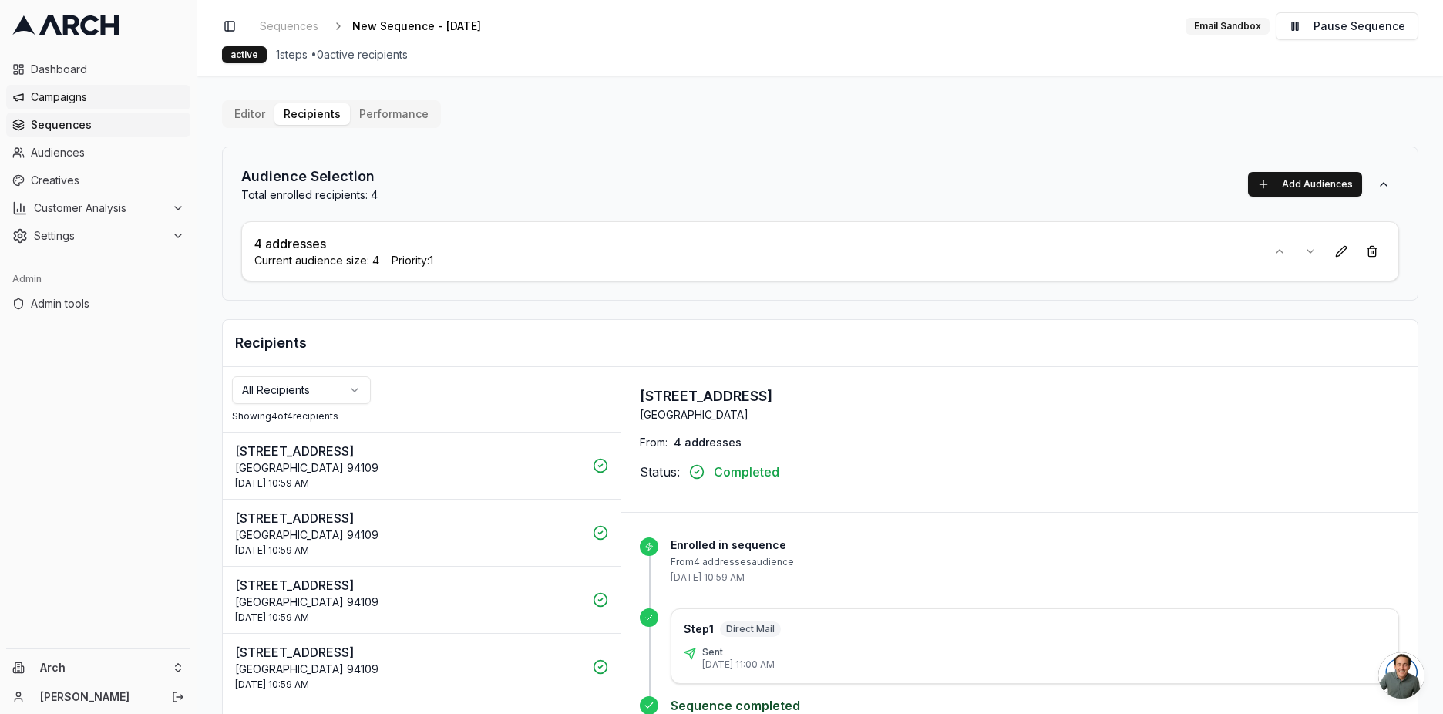
click at [89, 98] on span "Campaigns" at bounding box center [107, 96] width 153 height 15
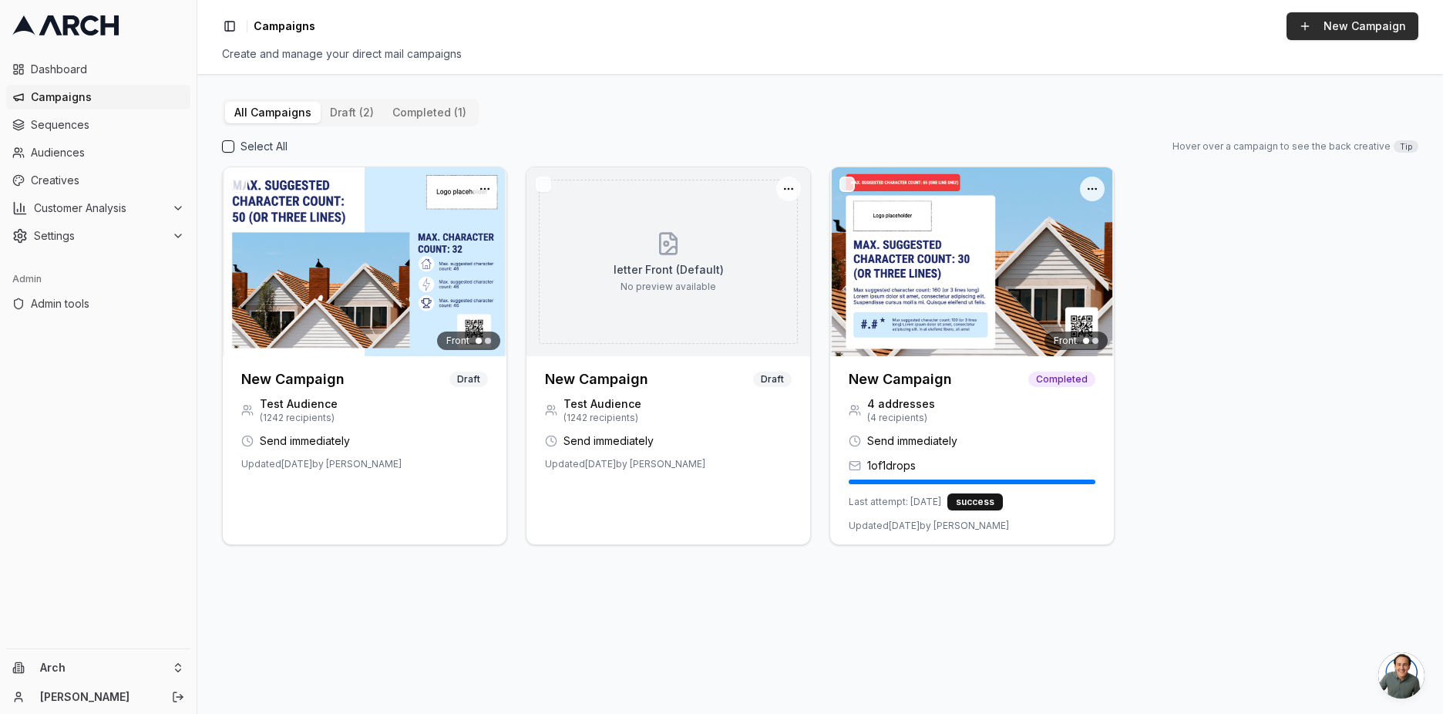
click at [1331, 29] on button "New Campaign" at bounding box center [1353, 26] width 132 height 28
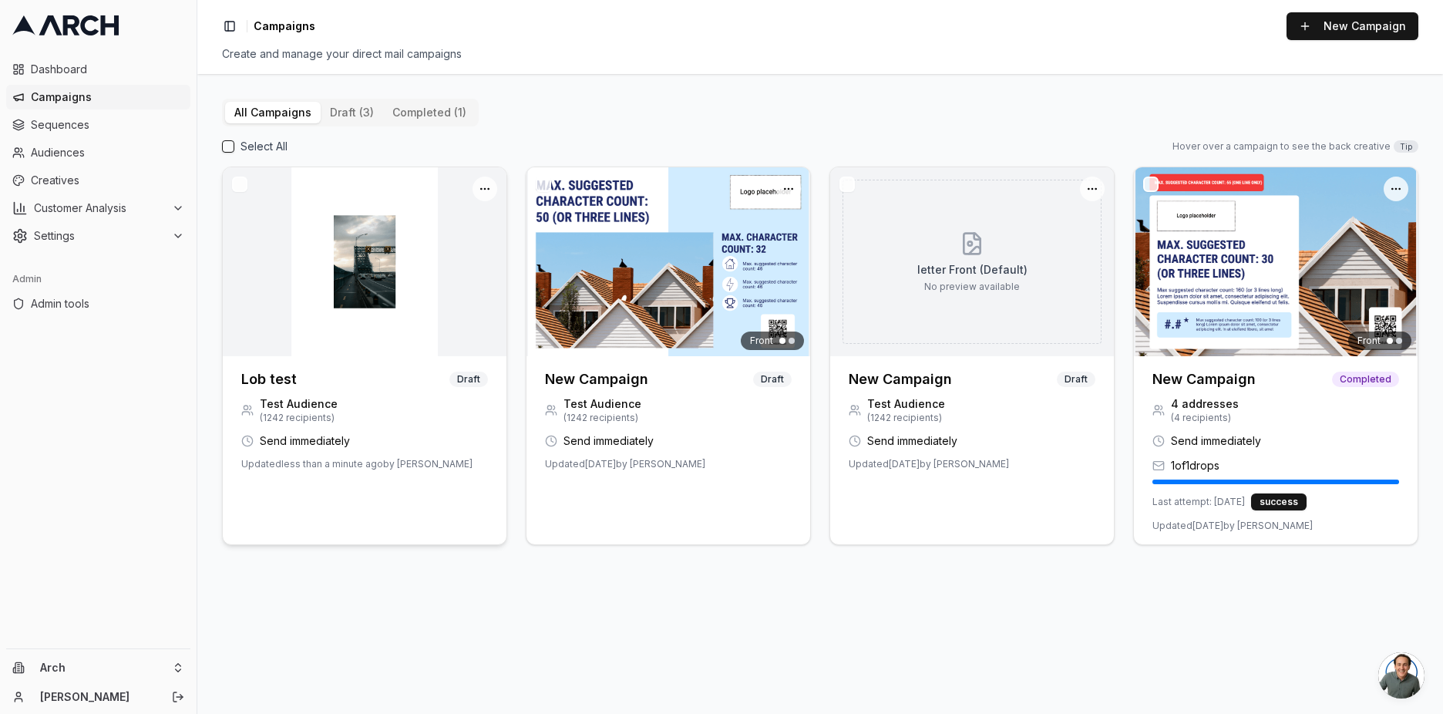
click at [353, 402] on div "Test Audience ( 1242 recipients)" at bounding box center [364, 410] width 247 height 28
click at [293, 345] on img at bounding box center [365, 261] width 284 height 189
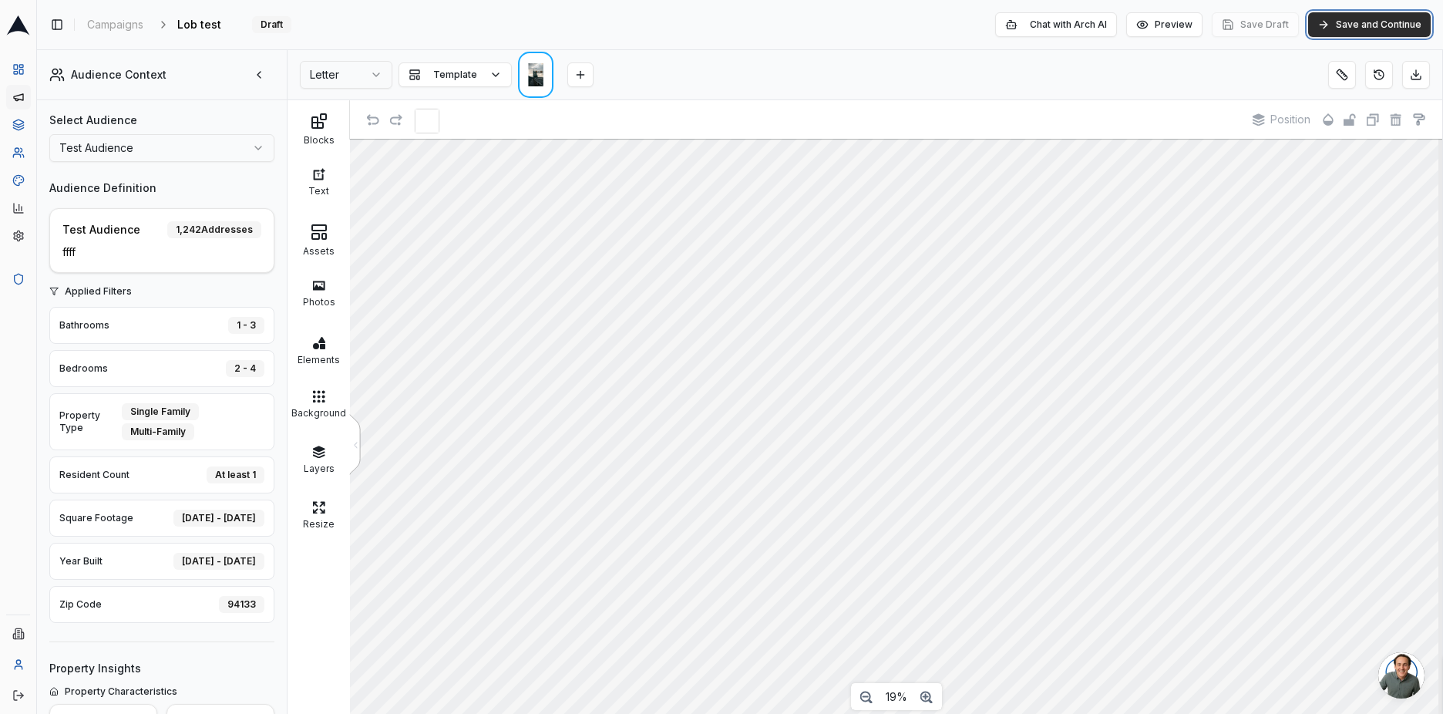
click at [1350, 32] on button "Save and Continue" at bounding box center [1370, 24] width 123 height 25
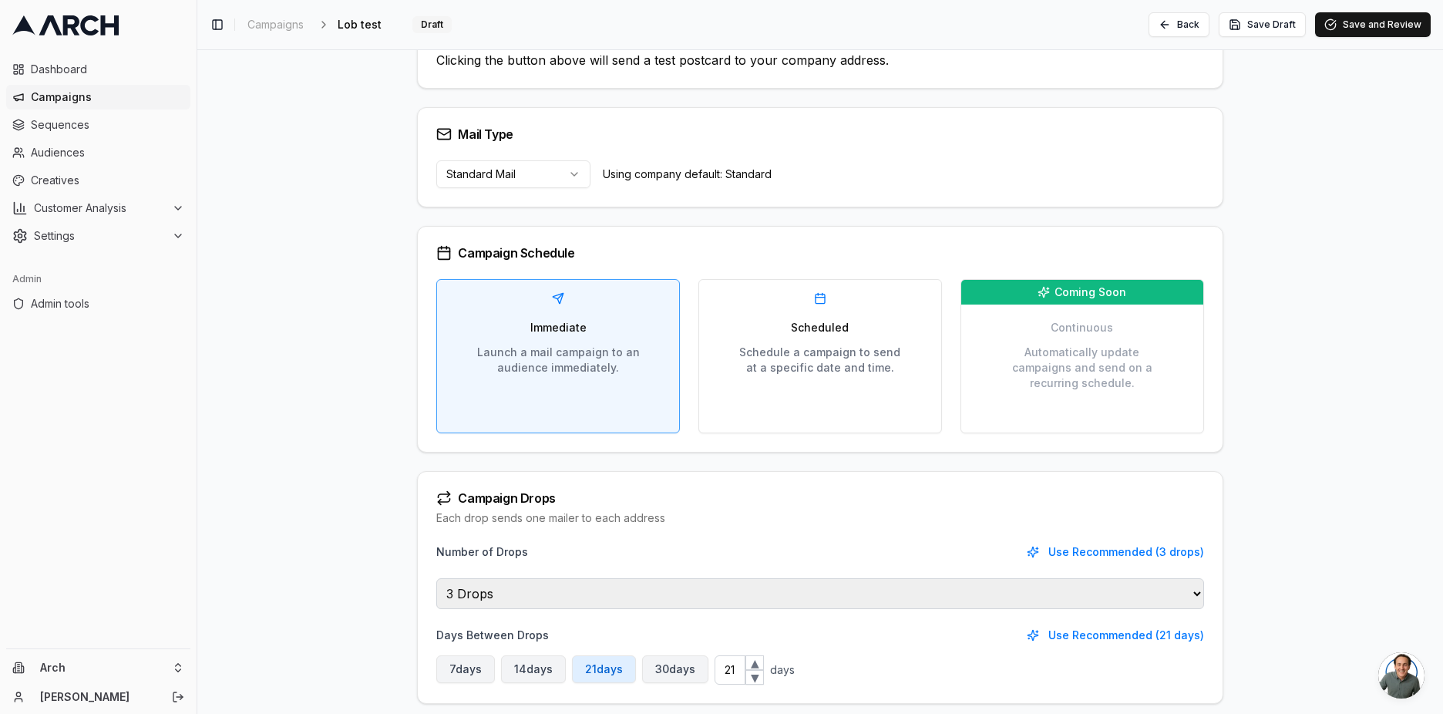
scroll to position [140, 0]
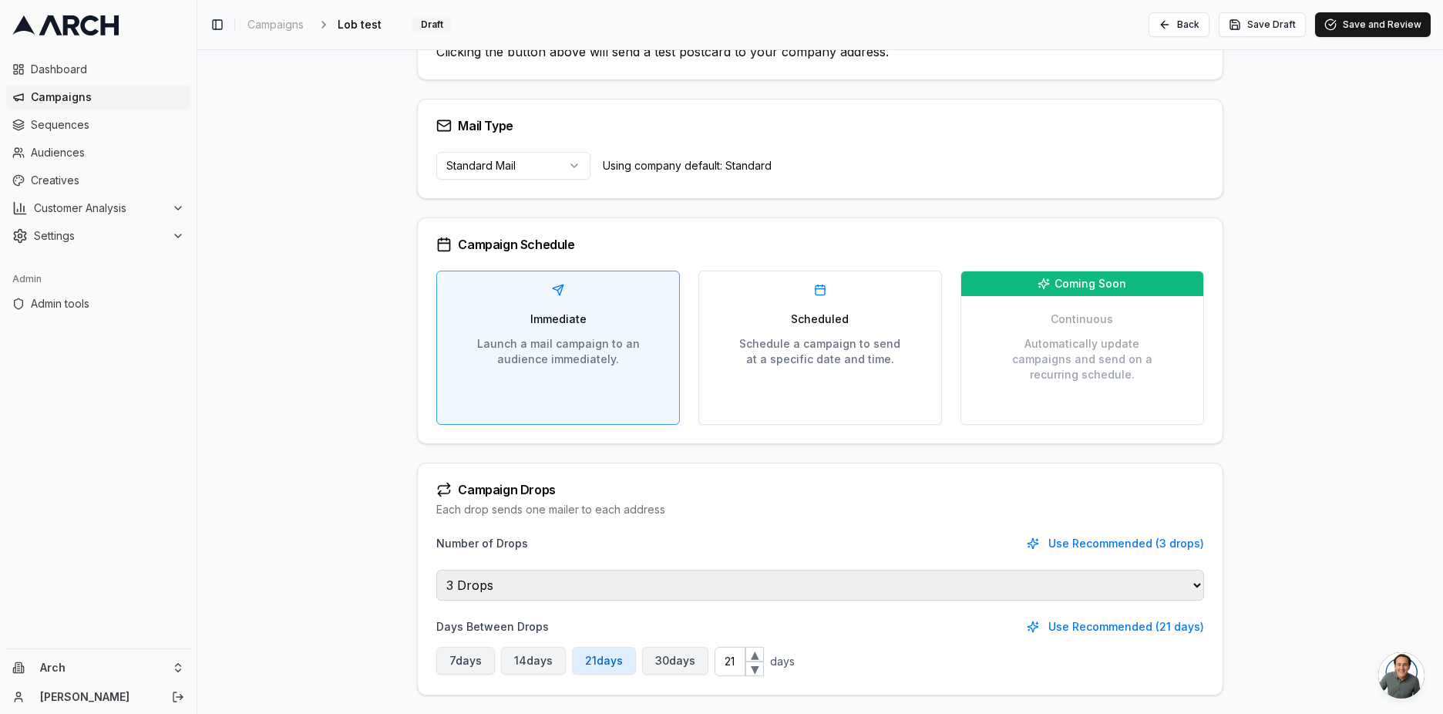
click at [746, 578] on select "1 Drop 2 Drops 3 Drops 4 Drops 5 Drops Infinite Drops" at bounding box center [819, 585] width 767 height 31
click at [436, 570] on select "1 Drop 2 Drops 3 Drops 4 Drops 5 Drops Infinite Drops" at bounding box center [819, 585] width 767 height 31
click at [598, 591] on select "1 Drop 2 Drops 3 Drops 4 Drops 5 Drops Infinite Drops" at bounding box center [819, 585] width 767 height 31
select select "1"
click at [436, 601] on select "1 Drop 2 Drops 3 Drops 4 Drops 5 Drops Infinite Drops" at bounding box center [819, 585] width 767 height 31
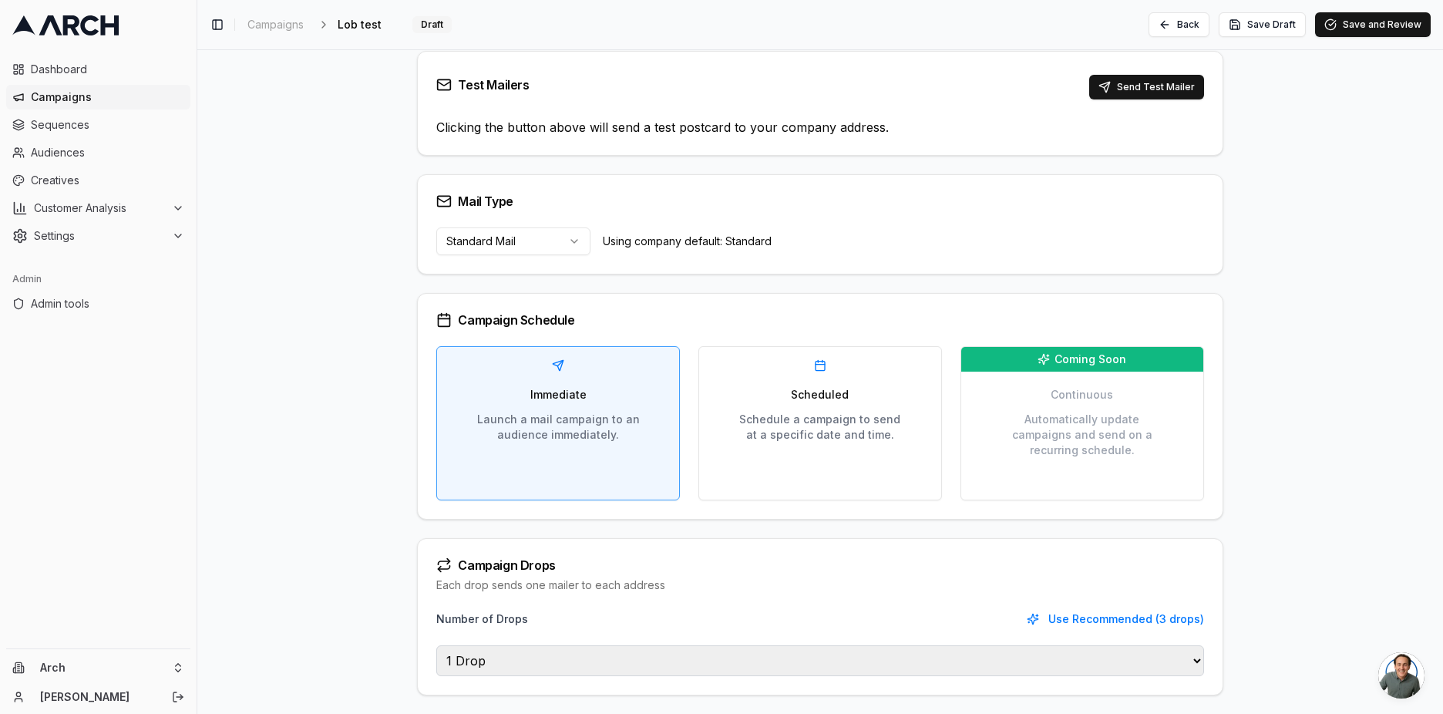
scroll to position [64, 0]
click at [1167, 89] on button "Send Test Mailer" at bounding box center [1147, 87] width 115 height 25
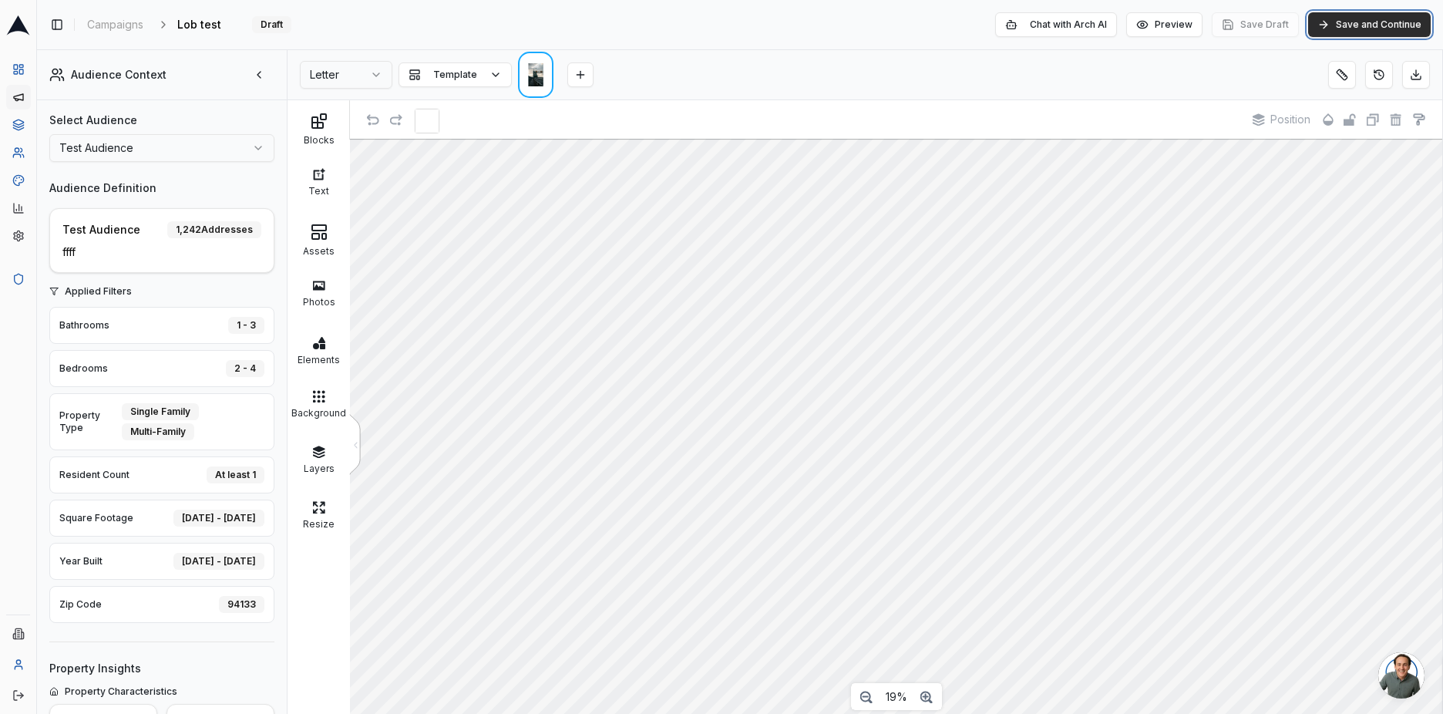
click at [1352, 26] on button "Save and Continue" at bounding box center [1370, 24] width 123 height 25
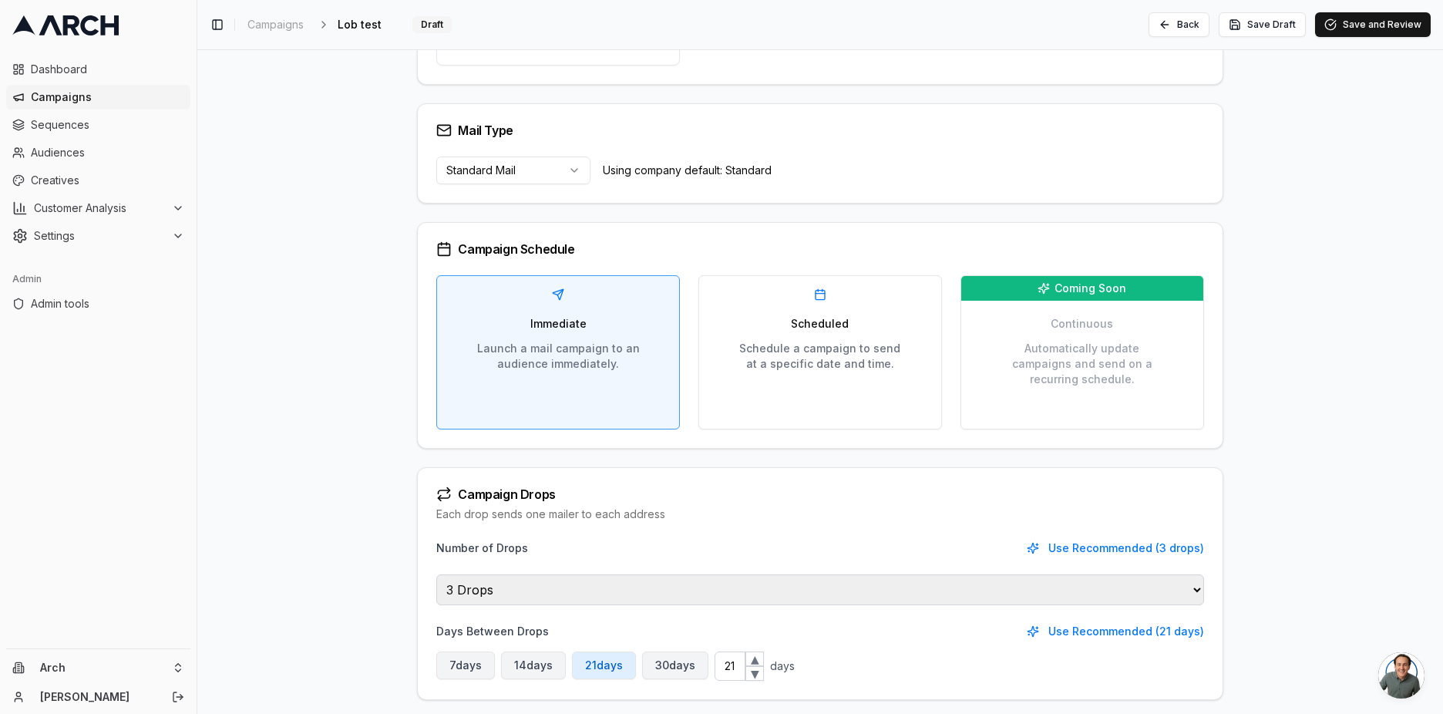
scroll to position [295, 0]
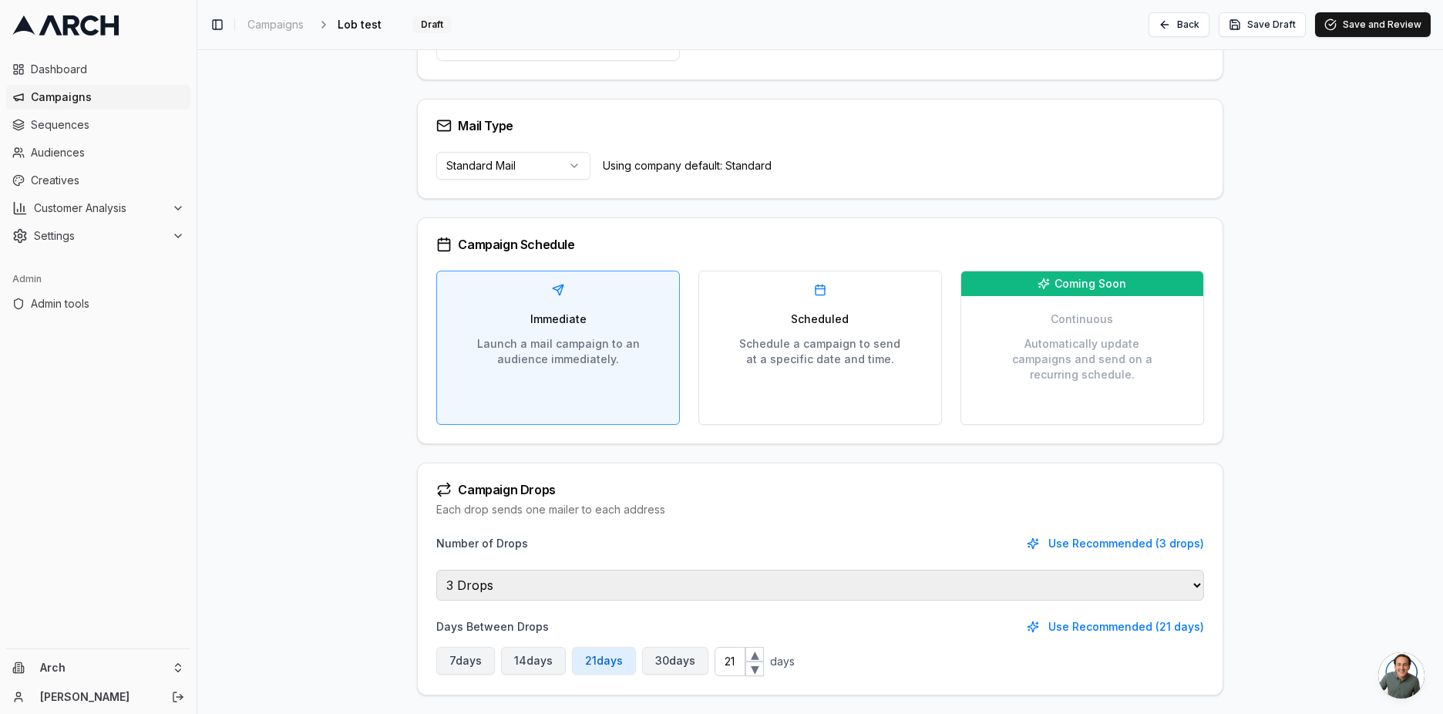
click at [685, 575] on select "1 Drop 2 Drops 3 Drops 4 Drops 5 Drops Infinite Drops" at bounding box center [819, 585] width 767 height 31
select select "1"
click at [436, 601] on select "1 Drop 2 Drops 3 Drops 4 Drops 5 Drops Infinite Drops" at bounding box center [819, 585] width 767 height 31
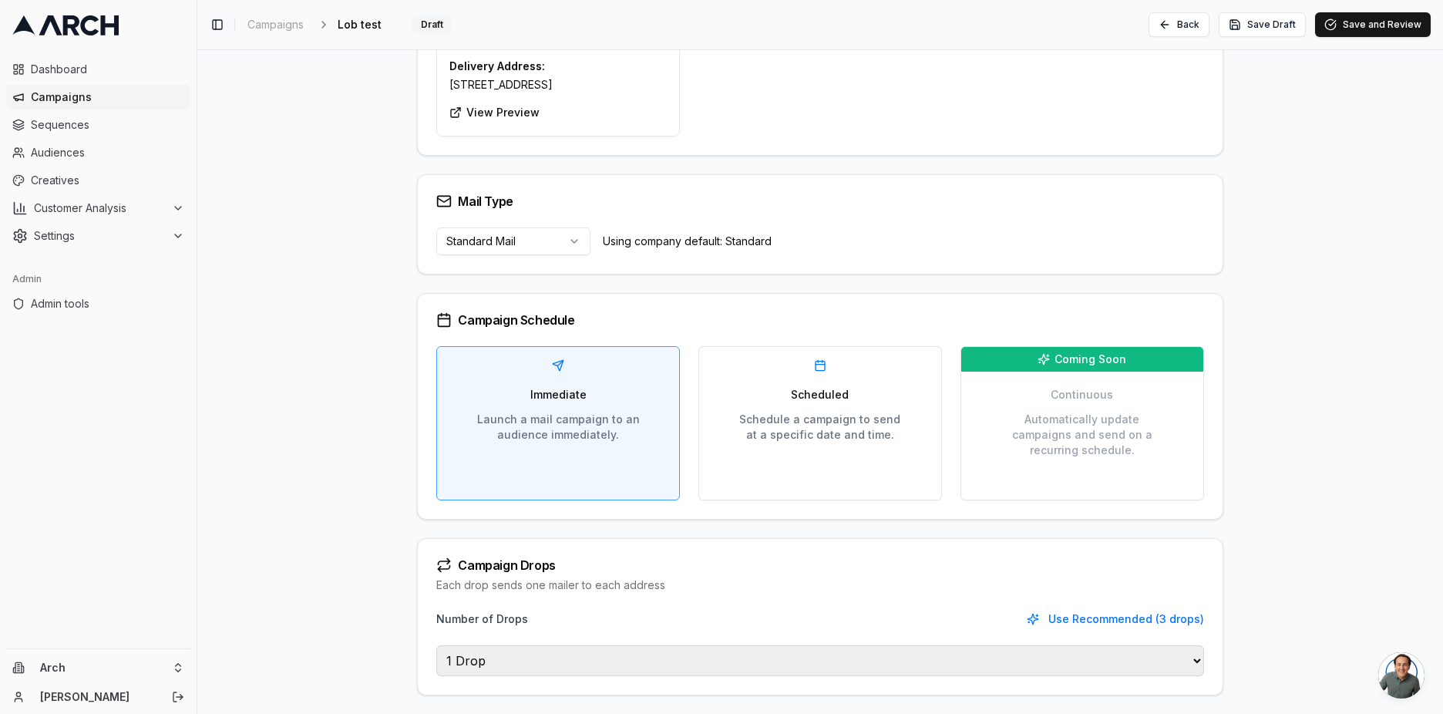
scroll to position [0, 0]
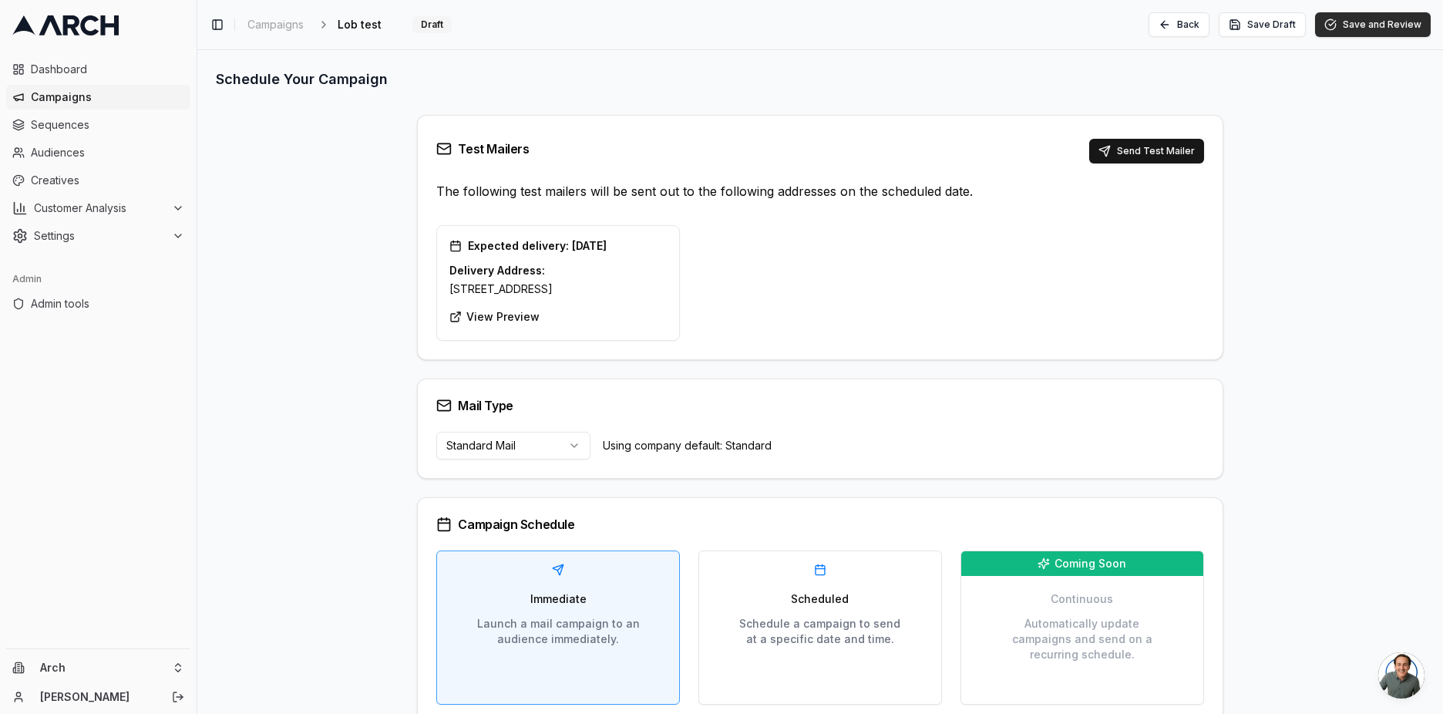
click at [1398, 33] on button "Save and Review" at bounding box center [1373, 24] width 116 height 25
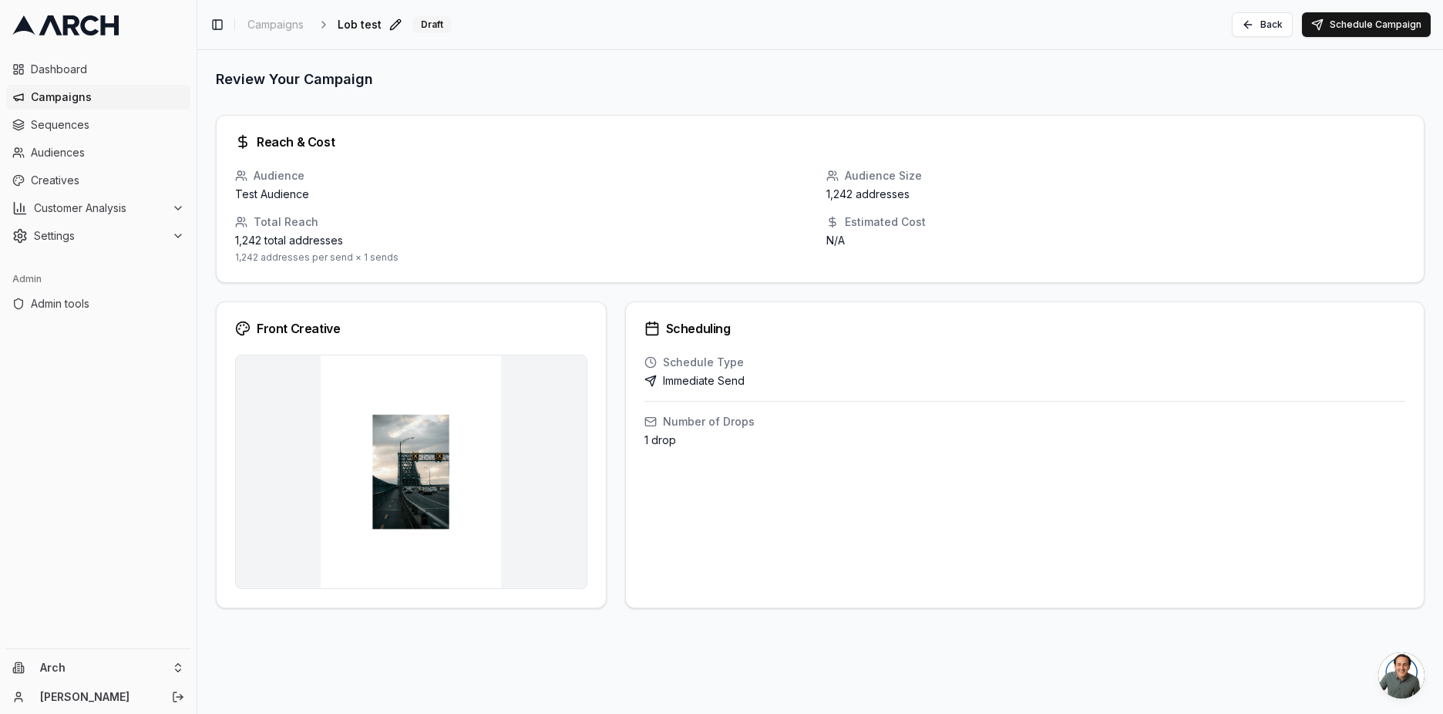
click at [354, 25] on span "Lob test" at bounding box center [360, 24] width 44 height 15
click at [292, 28] on span "Campaigns" at bounding box center [276, 24] width 56 height 15
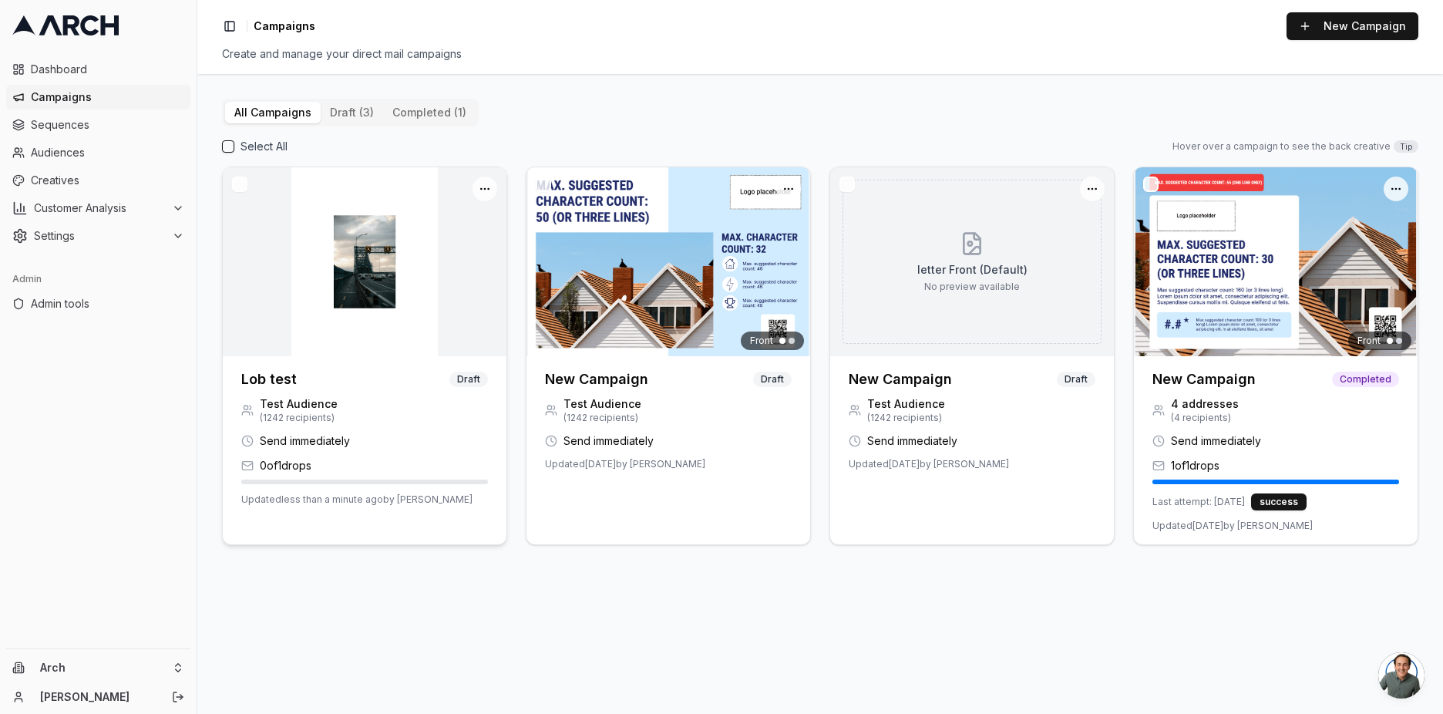
click at [386, 311] on img at bounding box center [365, 261] width 284 height 189
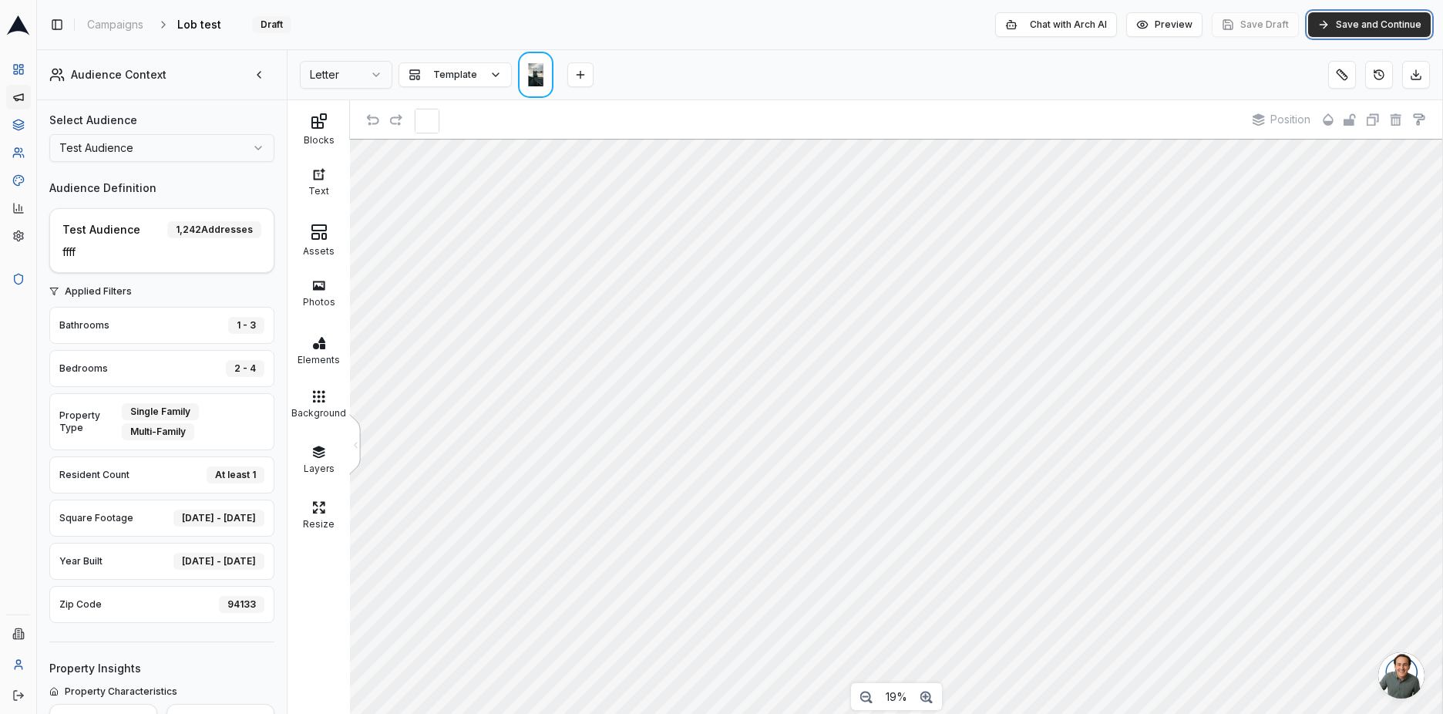
click at [1351, 21] on button "Save and Continue" at bounding box center [1370, 24] width 123 height 25
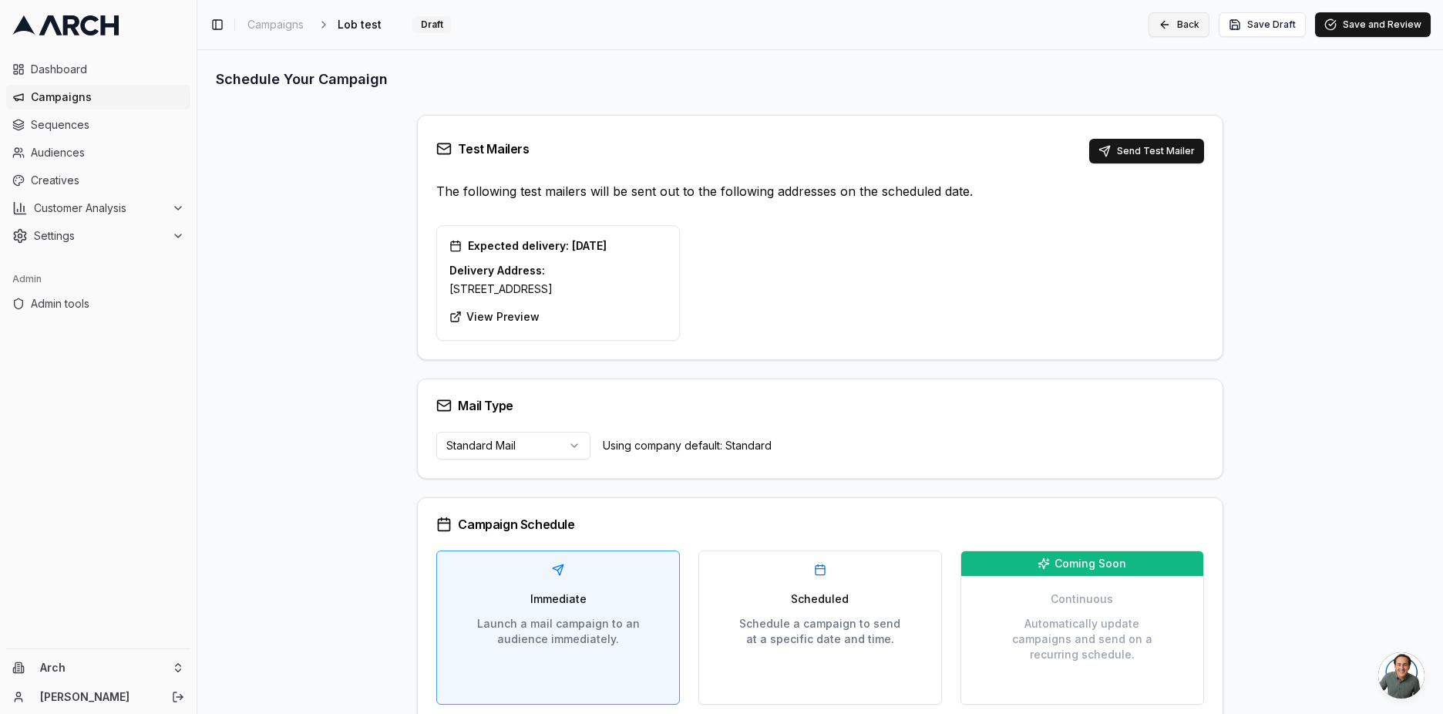
click at [1198, 25] on button "Back" at bounding box center [1179, 24] width 61 height 25
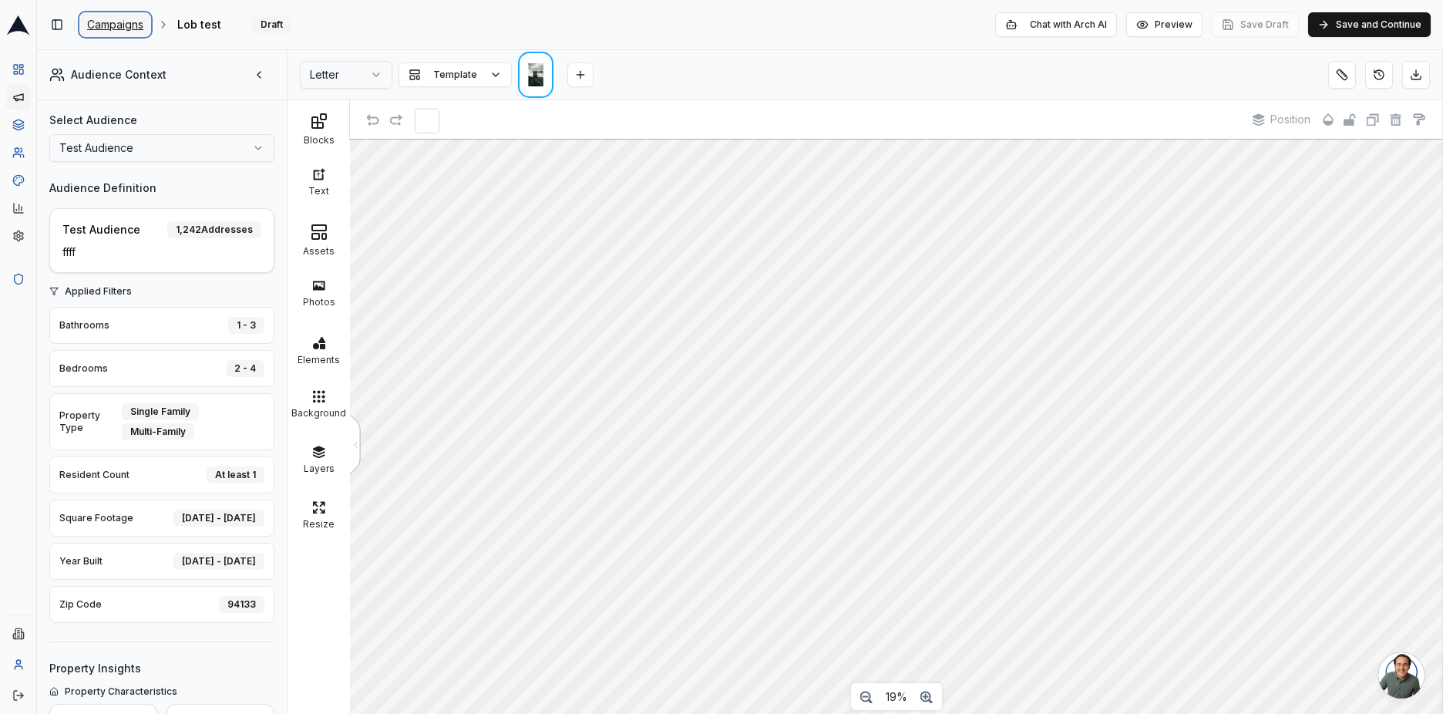
click at [126, 20] on span "Campaigns" at bounding box center [115, 24] width 56 height 15
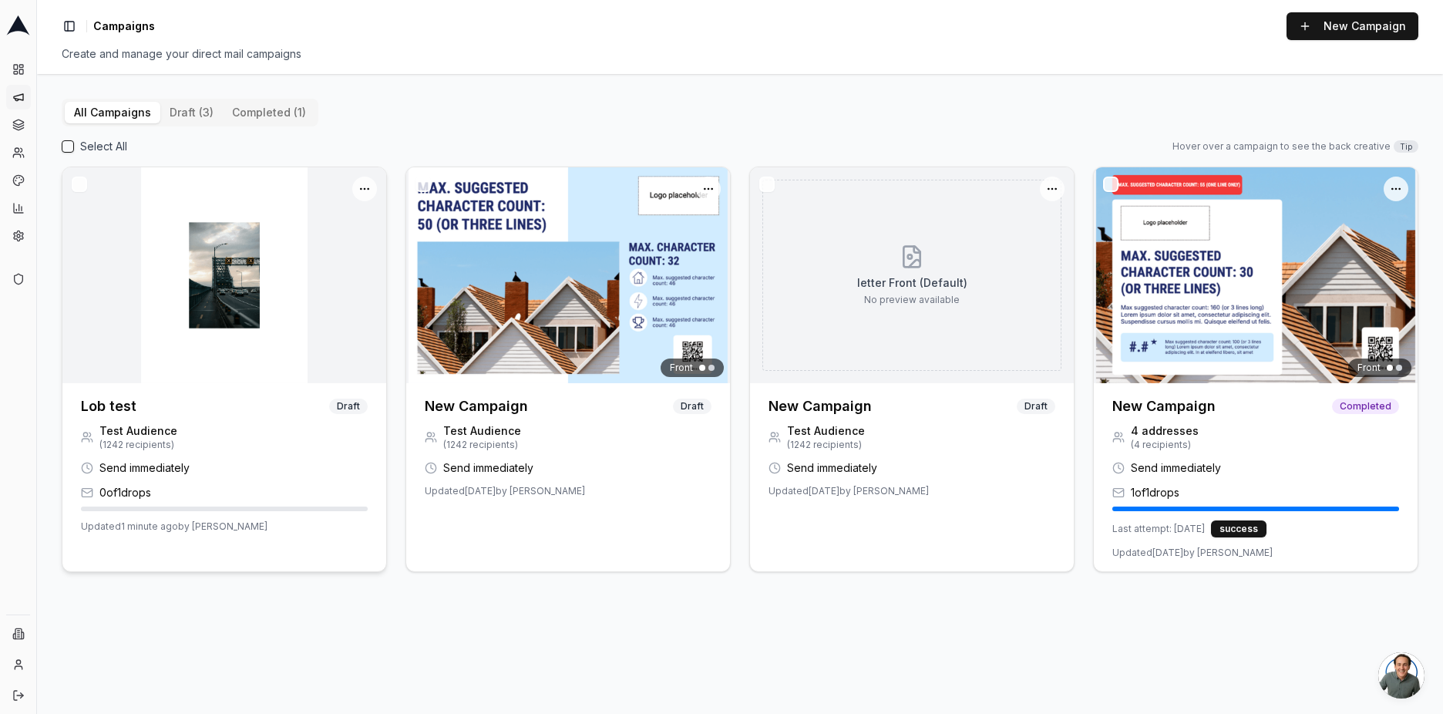
click at [135, 436] on span "Test Audience" at bounding box center [138, 430] width 78 height 15
click at [371, 185] on html "Dashboard Campaigns Sequences Audiences Creatives Customer Analysis Settings Ad…" at bounding box center [721, 357] width 1443 height 714
click at [332, 227] on div "View Details" at bounding box center [323, 220] width 99 height 25
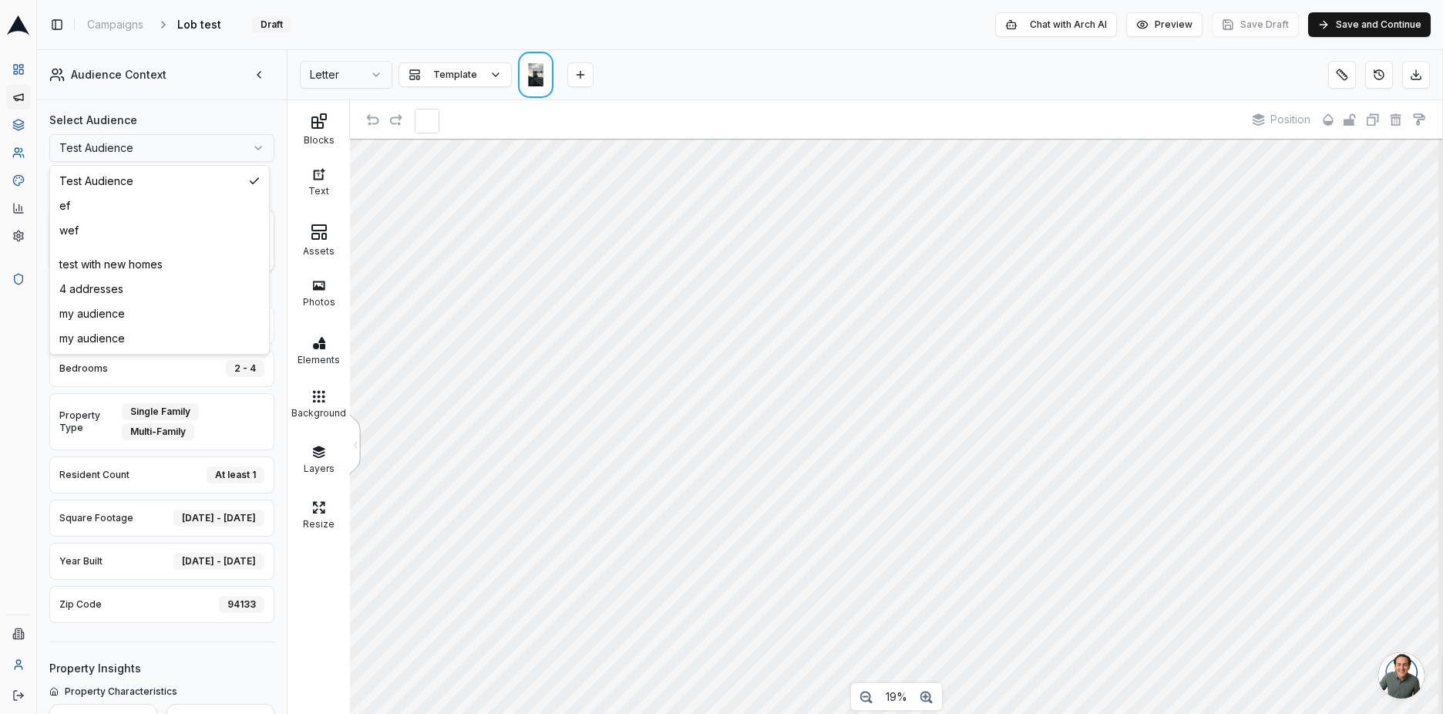
click at [167, 150] on html "Dashboard Campaigns Sequences Audiences Creatives Customer Analysis Settings Ad…" at bounding box center [721, 357] width 1443 height 714
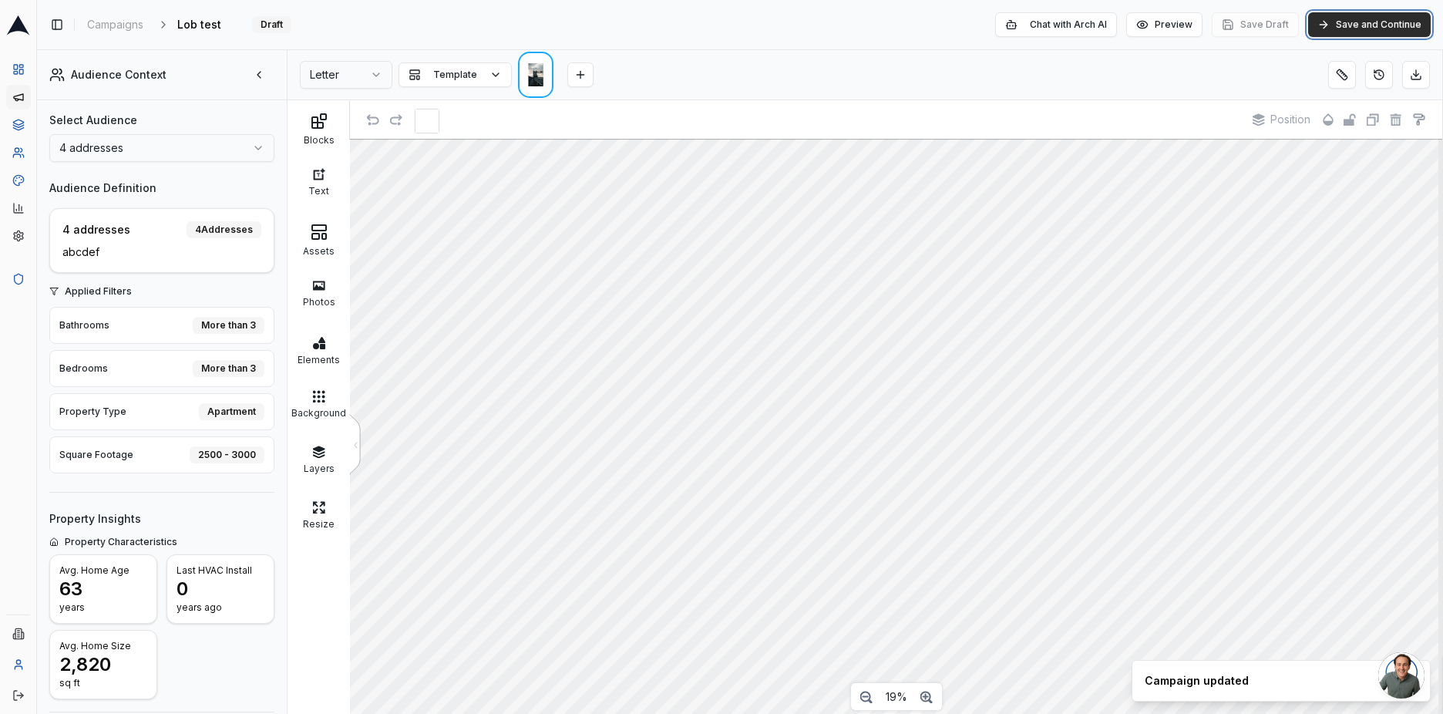
click at [1352, 22] on button "Save and Continue" at bounding box center [1370, 24] width 123 height 25
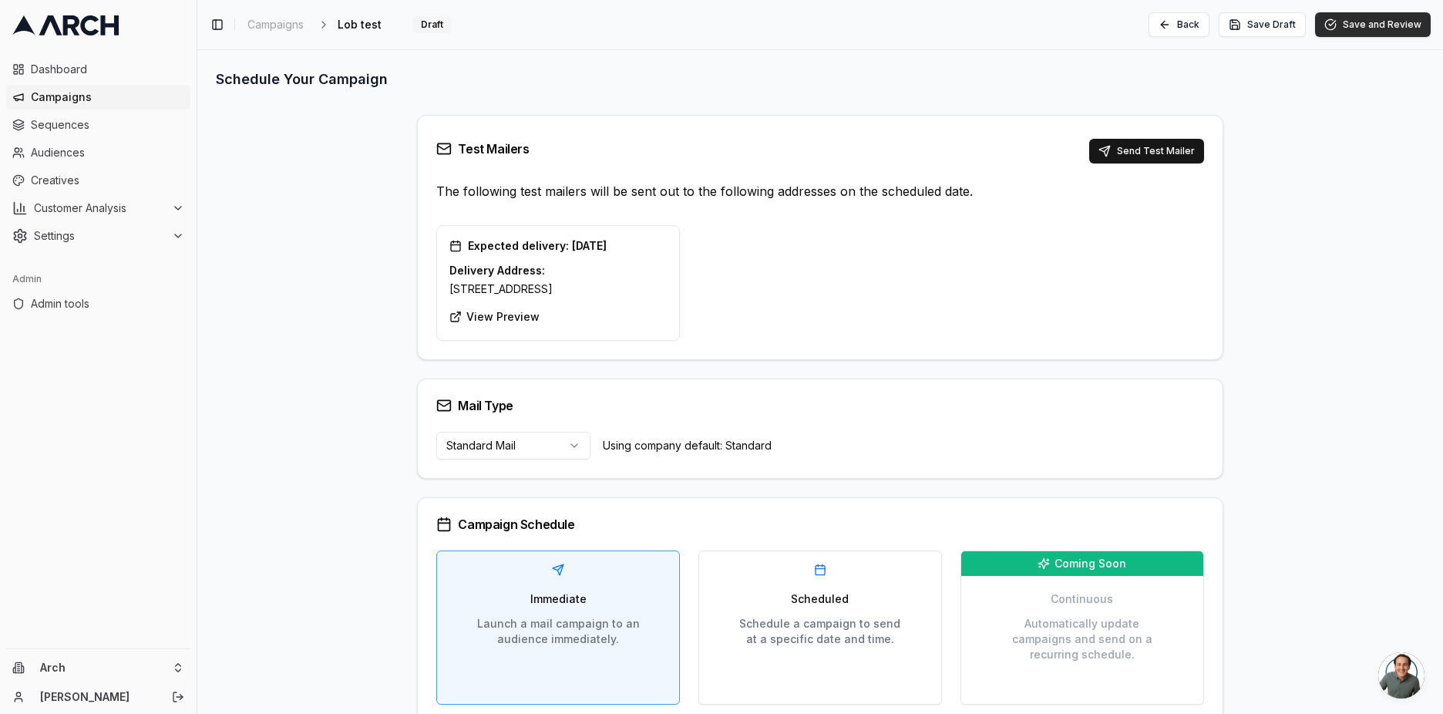
click at [1367, 32] on button "Save and Review" at bounding box center [1373, 24] width 116 height 25
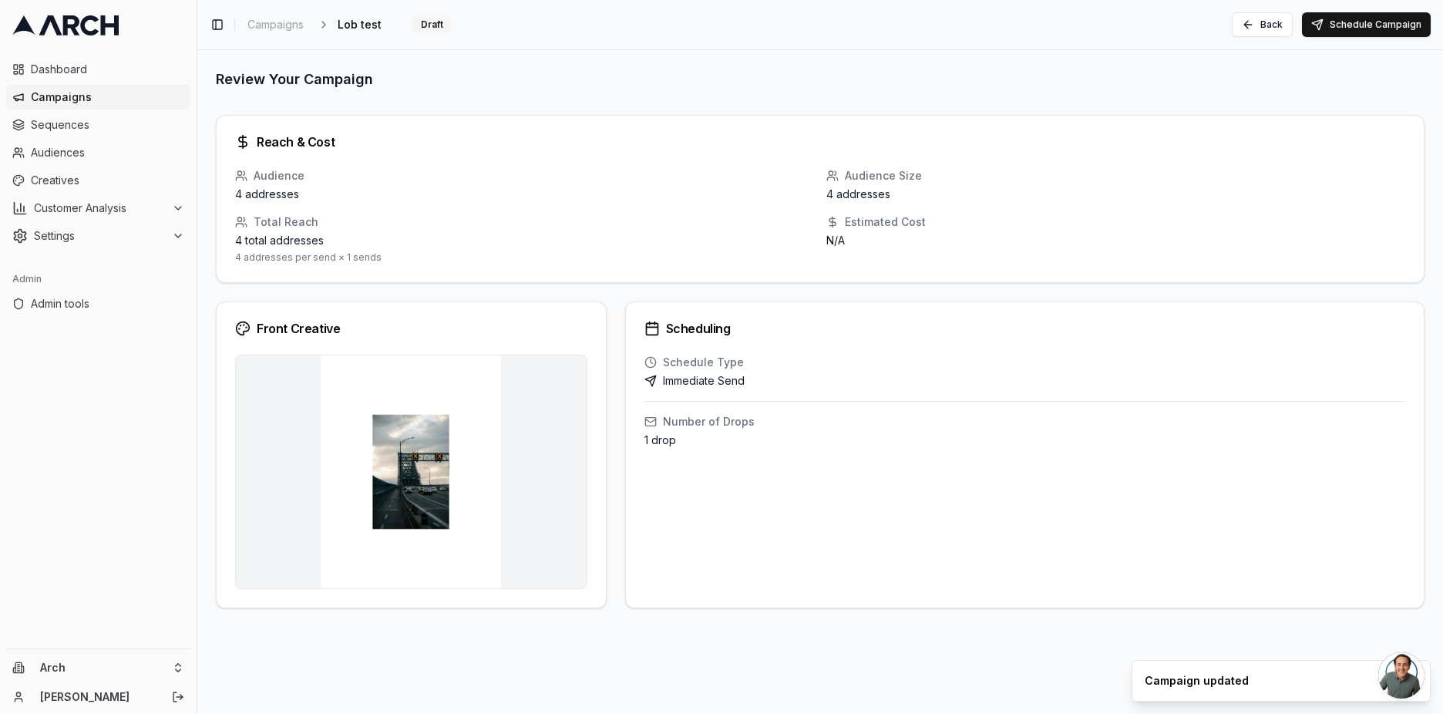
click at [1367, 32] on button "Schedule Campaign" at bounding box center [1366, 24] width 129 height 25
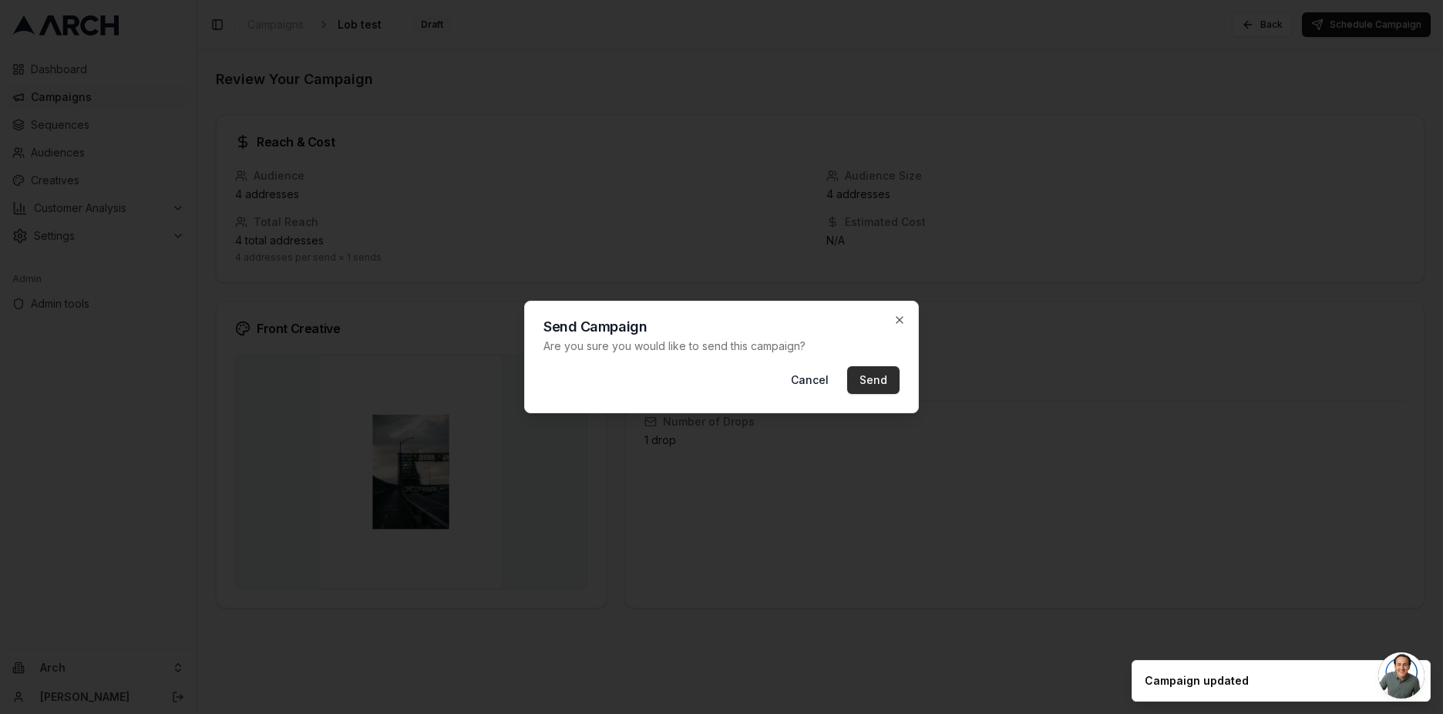
click at [889, 387] on button "Send" at bounding box center [873, 380] width 52 height 28
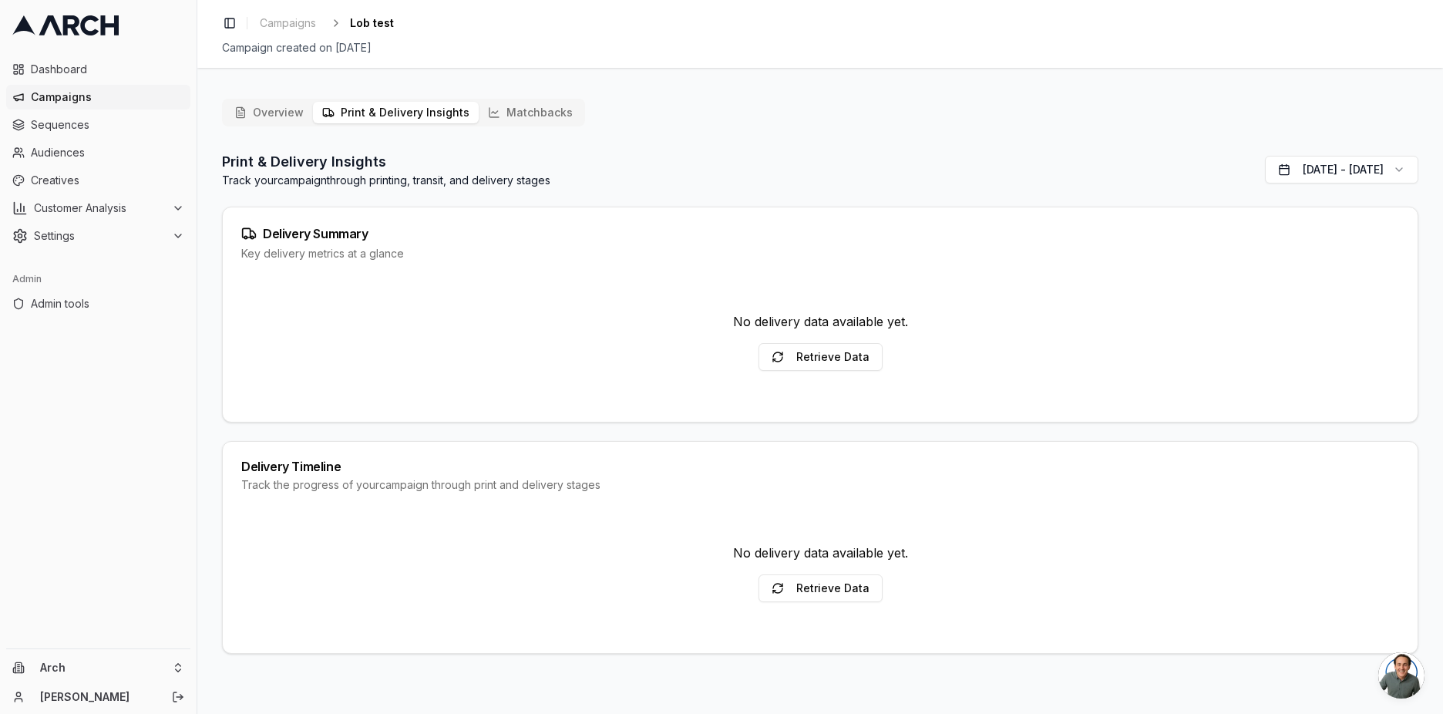
click at [422, 106] on button "Print & Delivery Insights" at bounding box center [396, 113] width 166 height 22
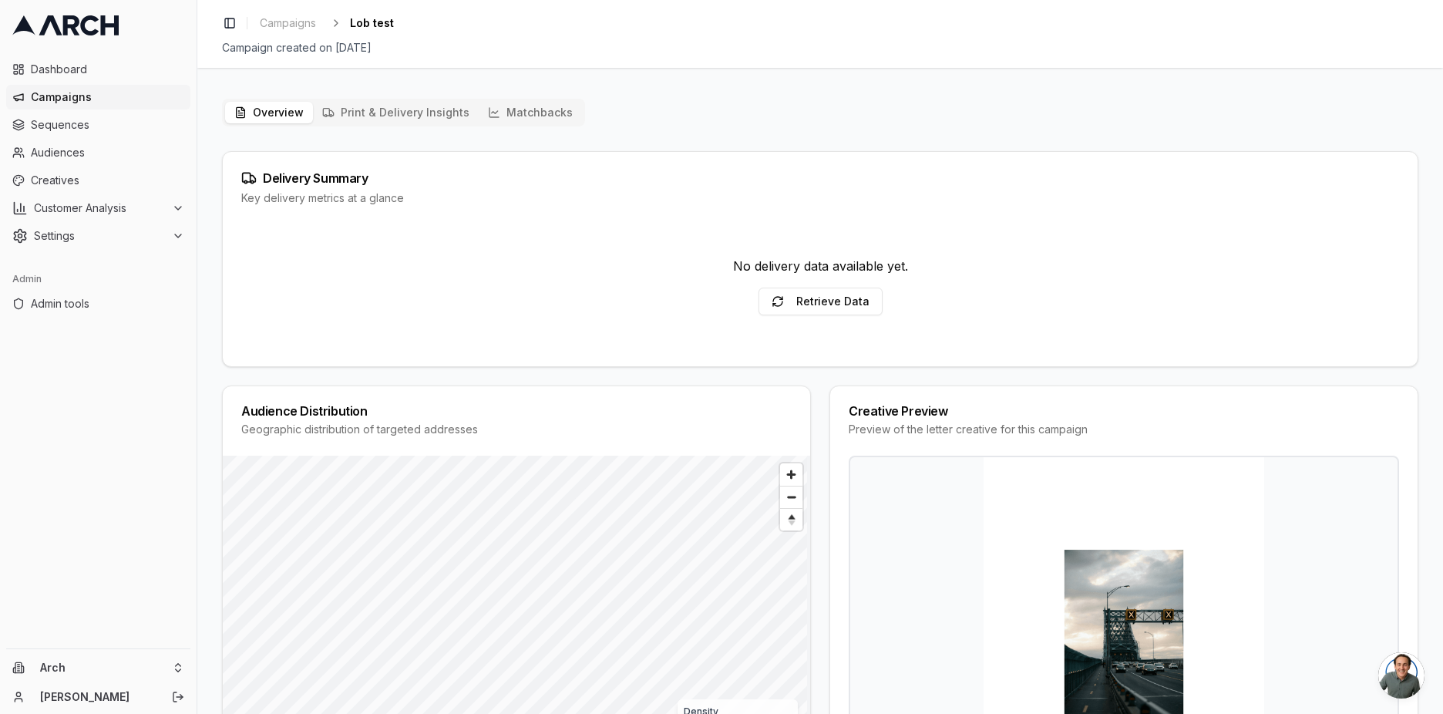
click at [270, 113] on button "Overview" at bounding box center [269, 113] width 88 height 22
click at [281, 25] on span "Campaigns" at bounding box center [288, 22] width 56 height 15
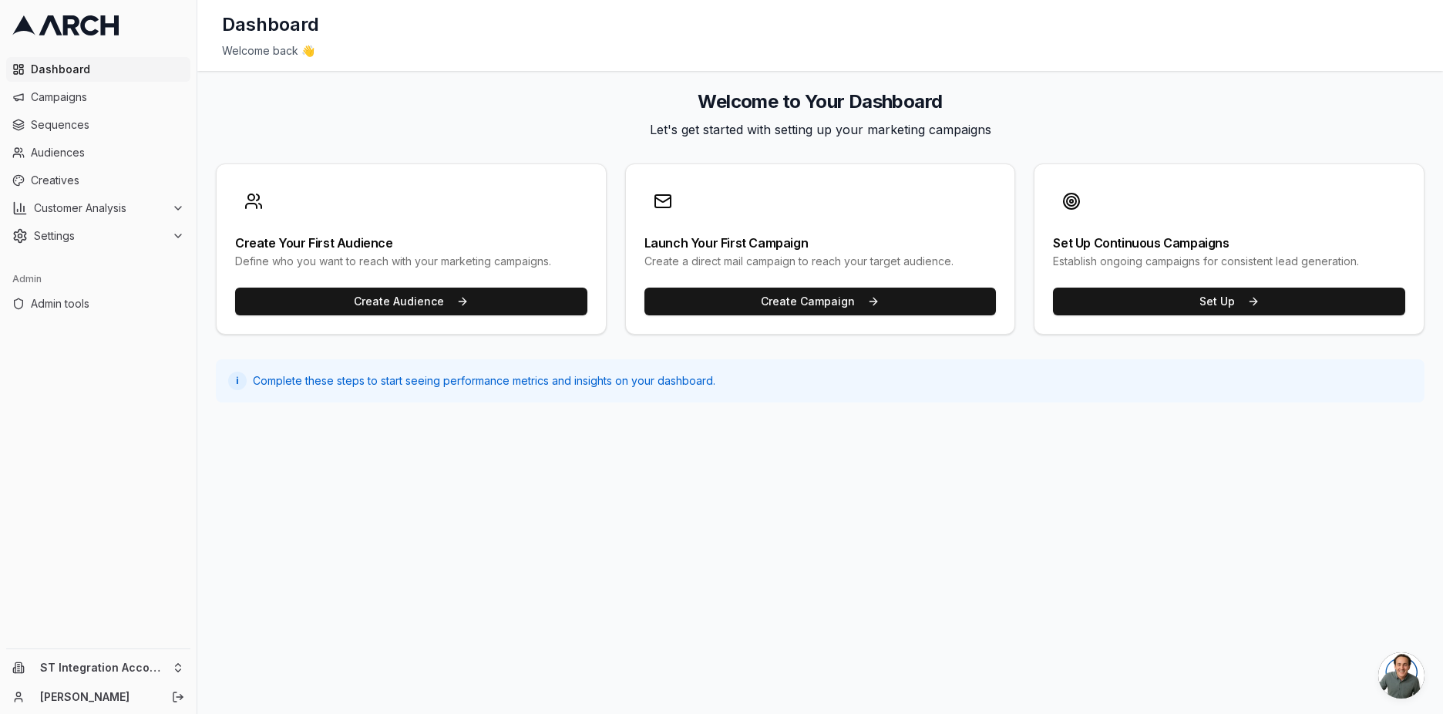
click at [746, 12] on div "Dashboard" at bounding box center [820, 24] width 1197 height 25
